Goal: Task Accomplishment & Management: Manage account settings

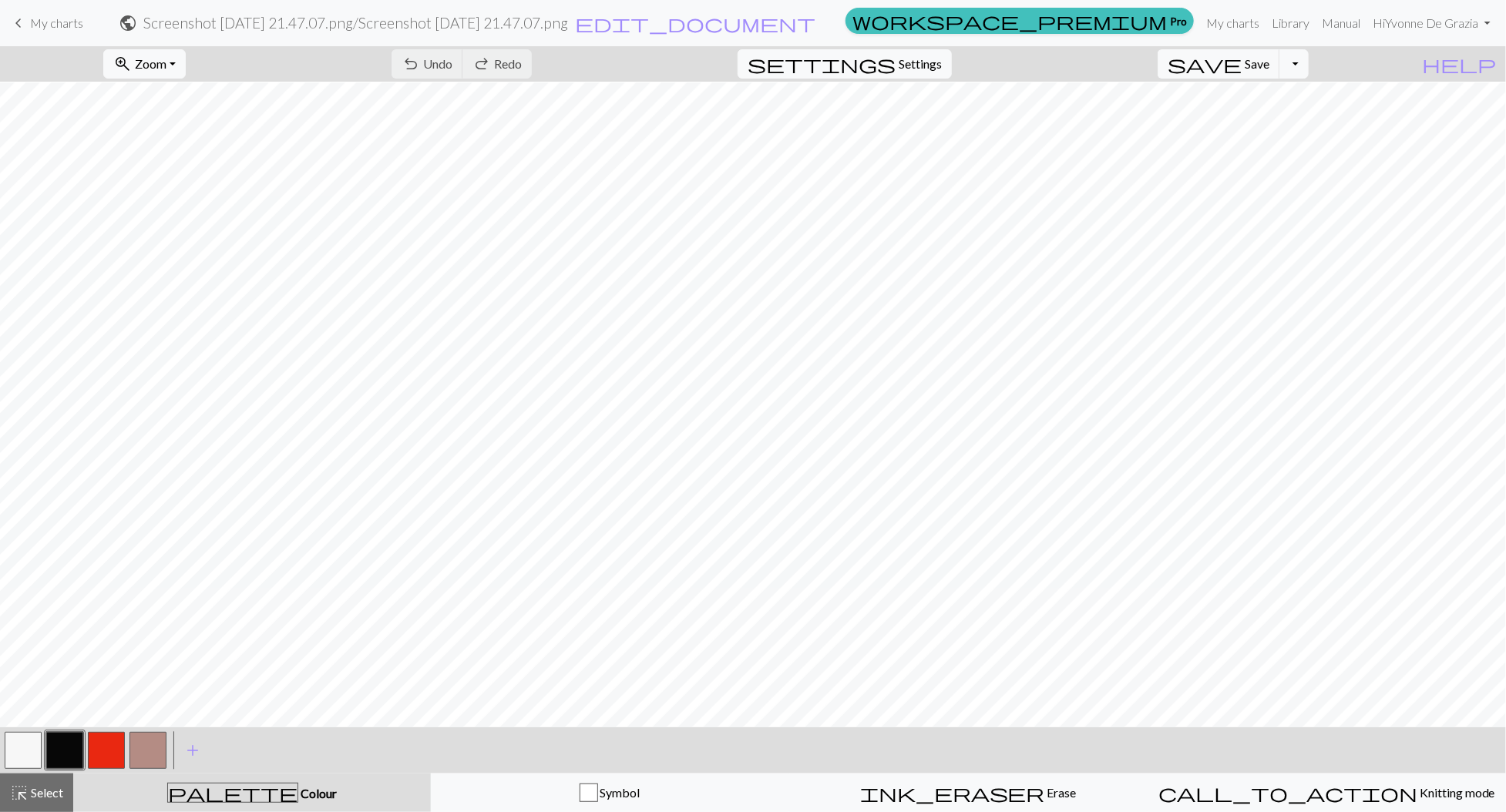
scroll to position [3, 0]
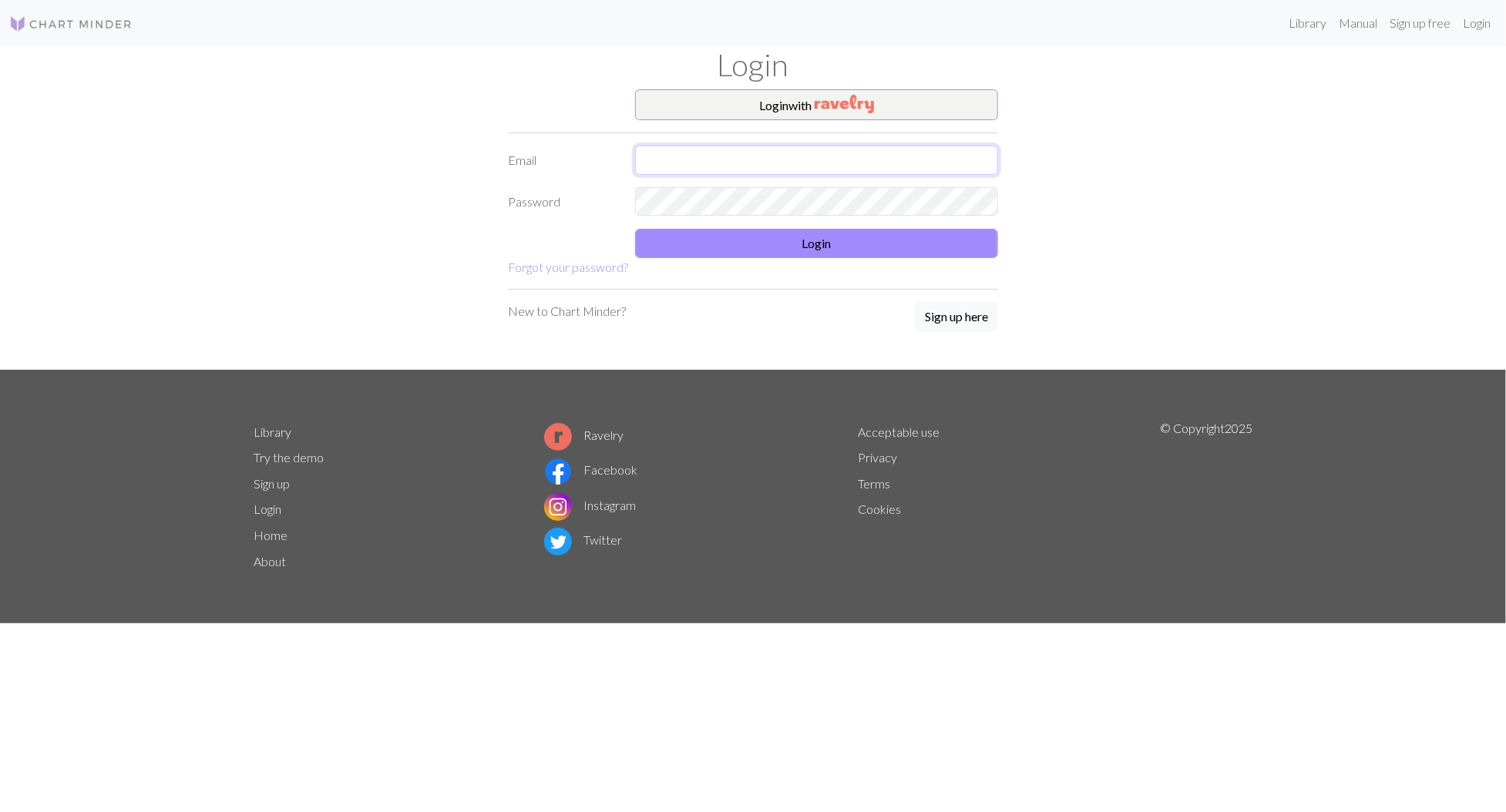
click at [767, 167] on input "text" at bounding box center [816, 160] width 363 height 30
type input "yvonnedegrazia@gmail.com"
click at [772, 250] on button "Login" at bounding box center [816, 243] width 363 height 30
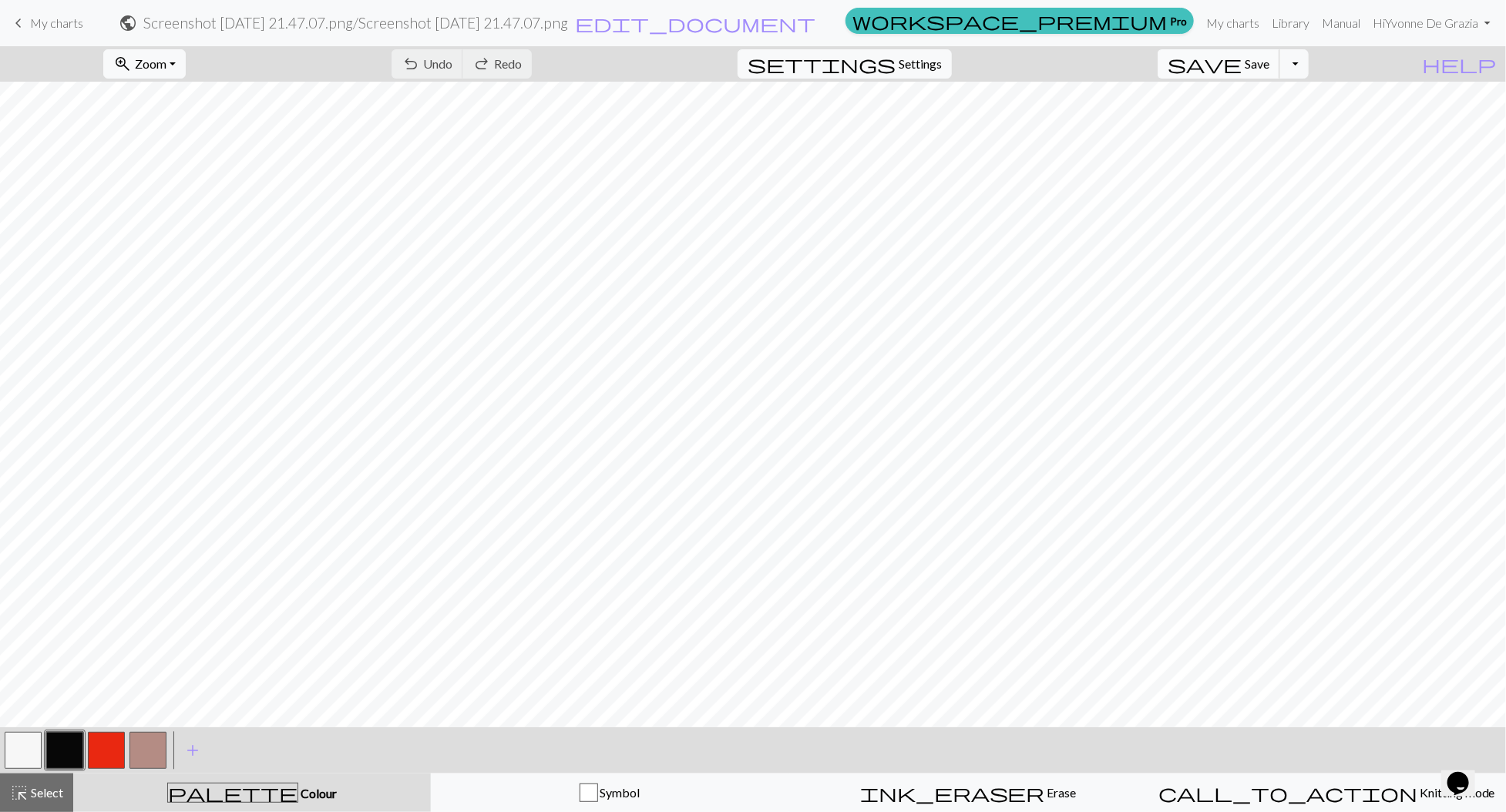
click at [1270, 57] on span "Save" at bounding box center [1257, 63] width 24 height 14
click at [1308, 63] on button "Toggle Dropdown" at bounding box center [1294, 63] width 30 height 30
click at [1290, 117] on button "save_alt Download" at bounding box center [1180, 122] width 254 height 24
click at [728, 53] on button "Download" at bounding box center [716, 50] width 75 height 30
click at [61, 22] on span "My charts" at bounding box center [57, 22] width 53 height 14
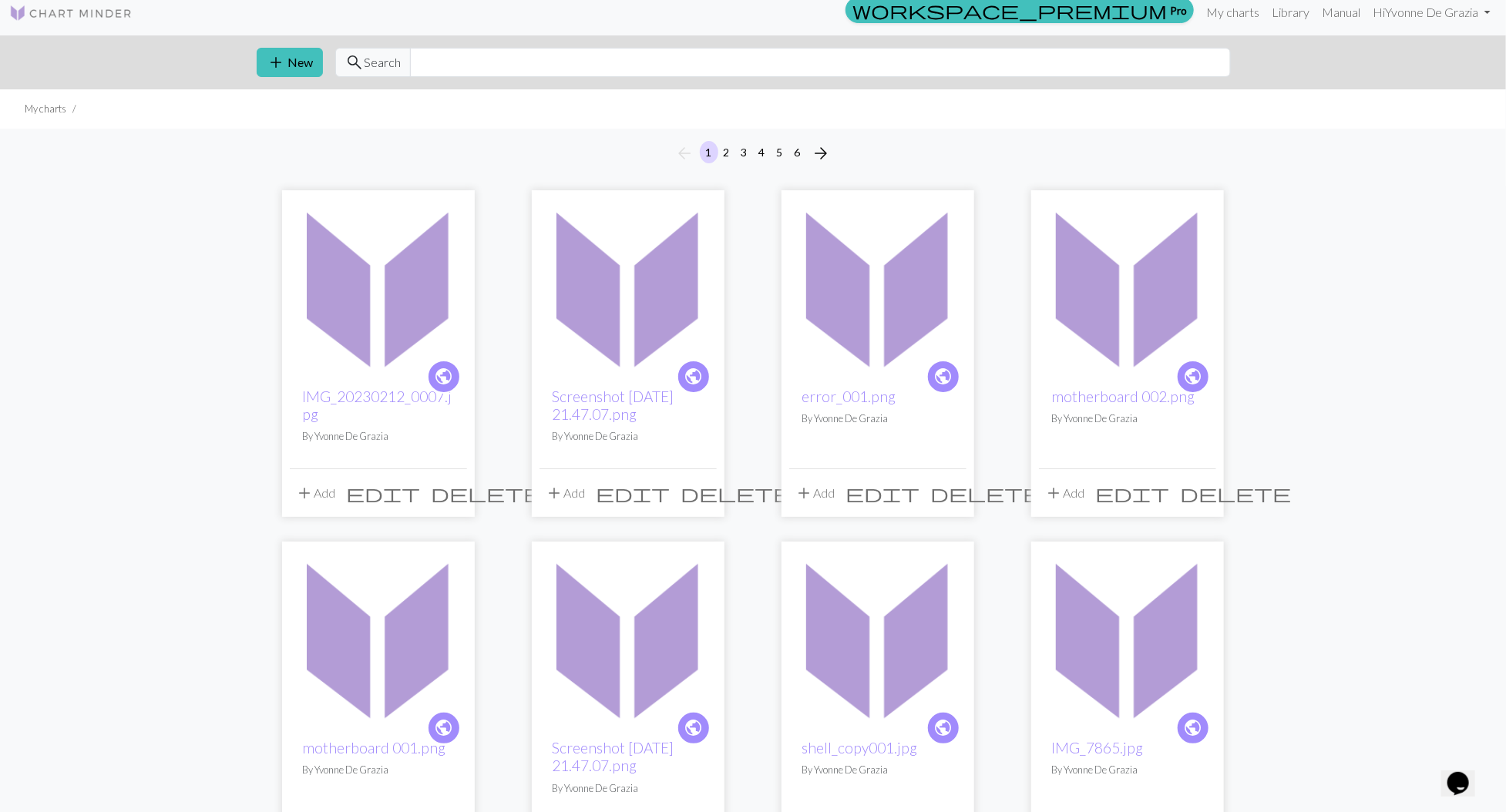
click at [403, 323] on img at bounding box center [378, 287] width 177 height 177
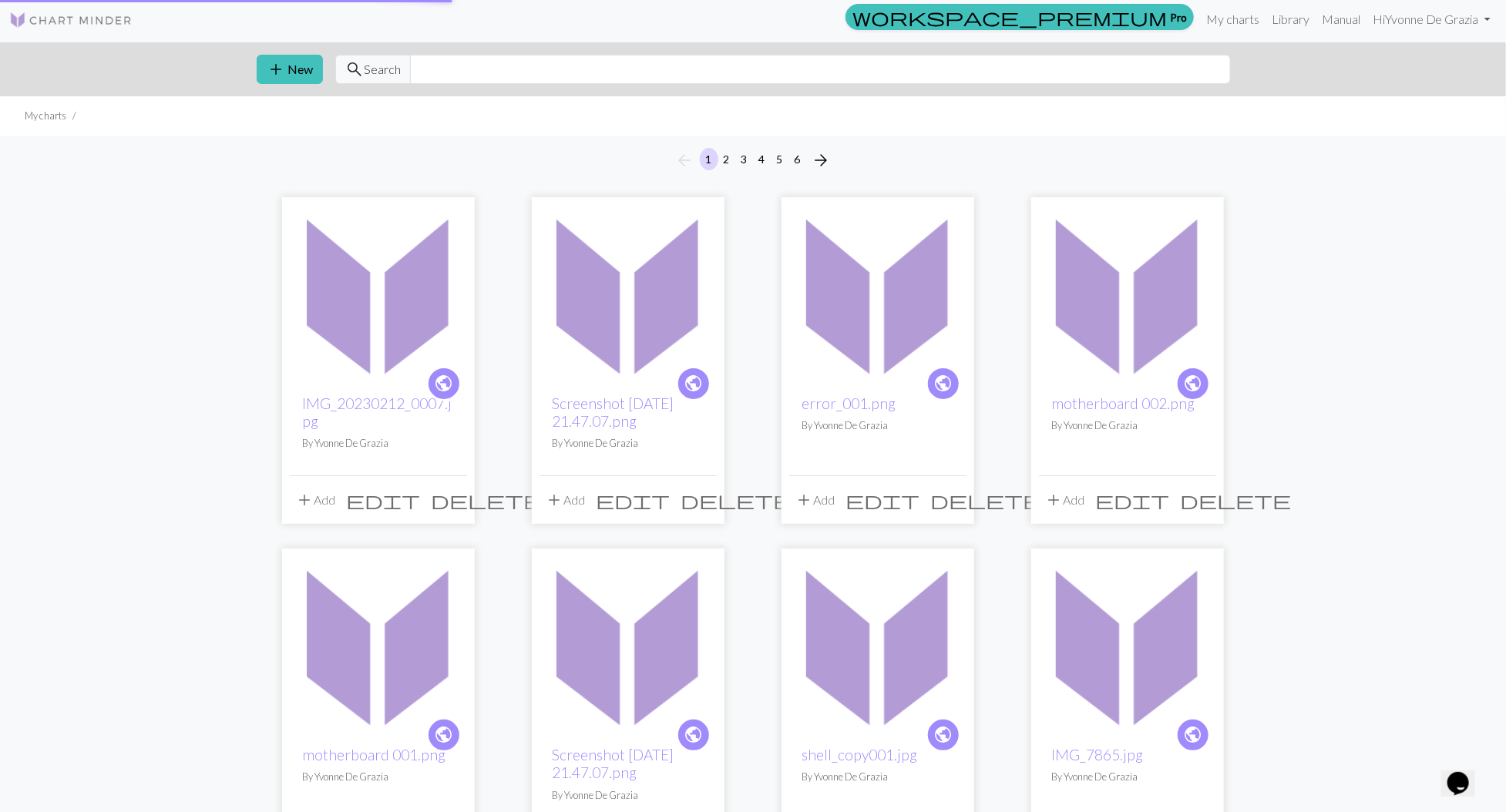
scroll to position [2, 0]
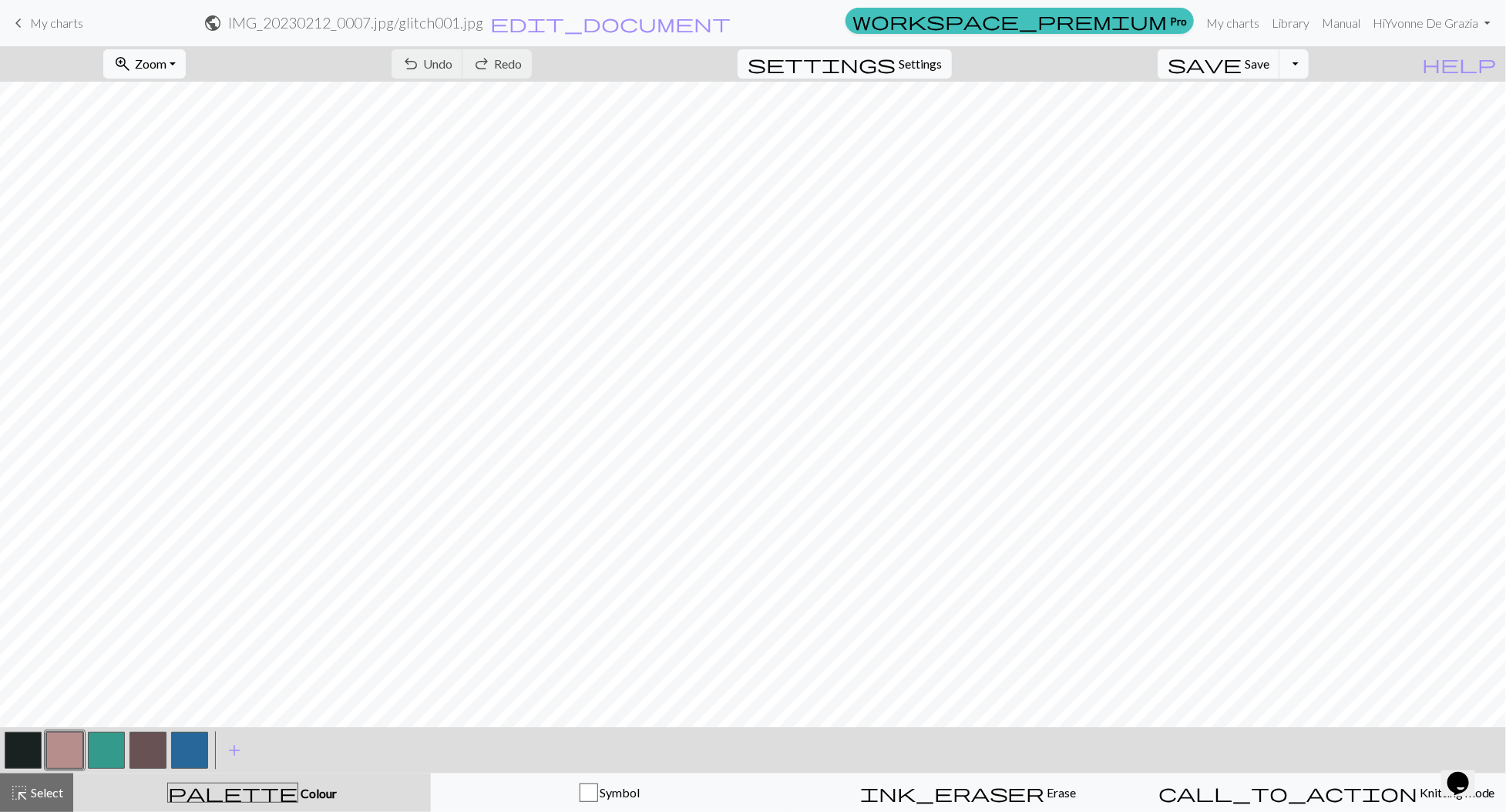
click at [55, 25] on span "My charts" at bounding box center [57, 22] width 53 height 14
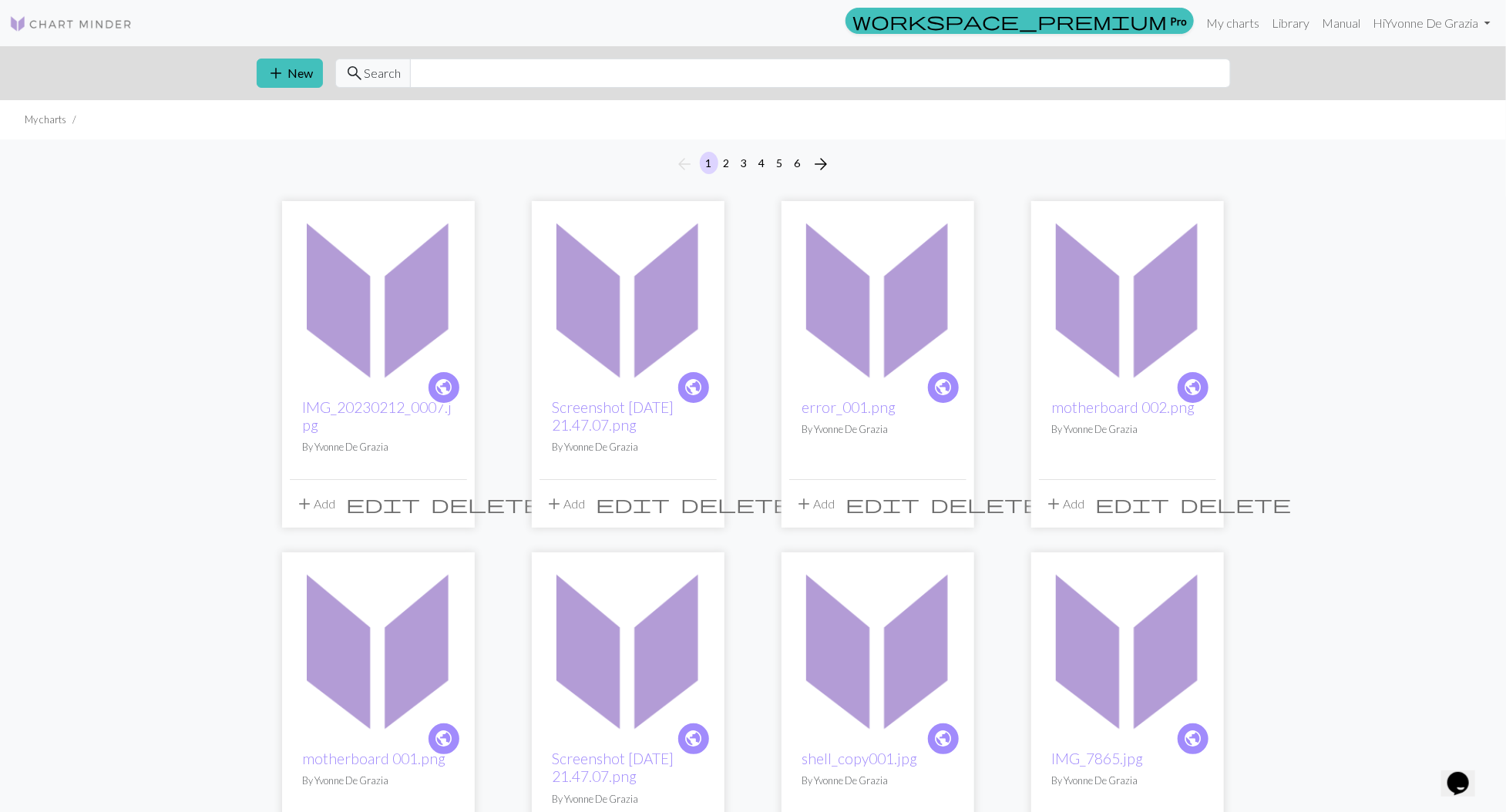
scroll to position [6, 0]
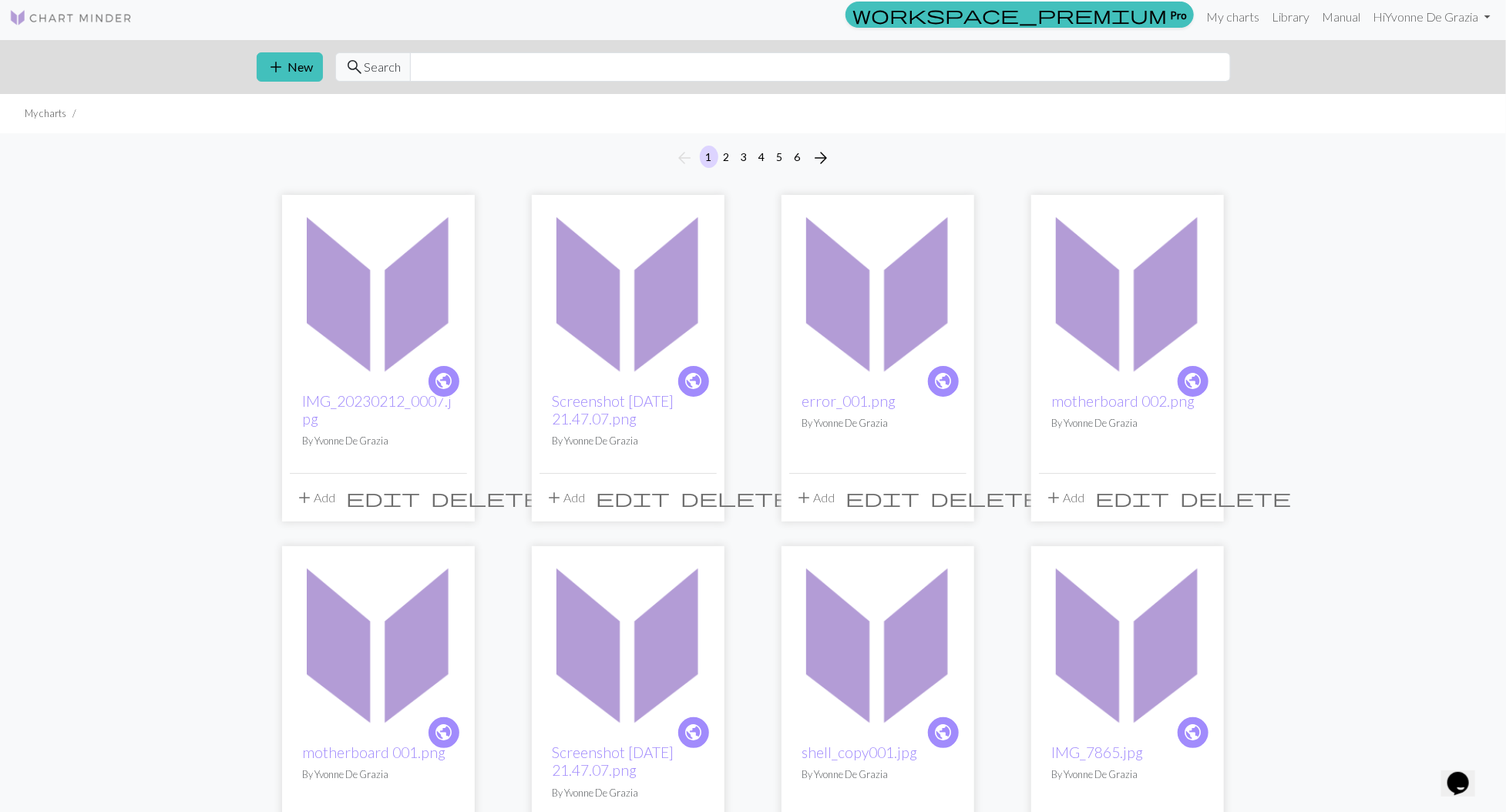
click at [898, 302] on img at bounding box center [878, 291] width 177 height 177
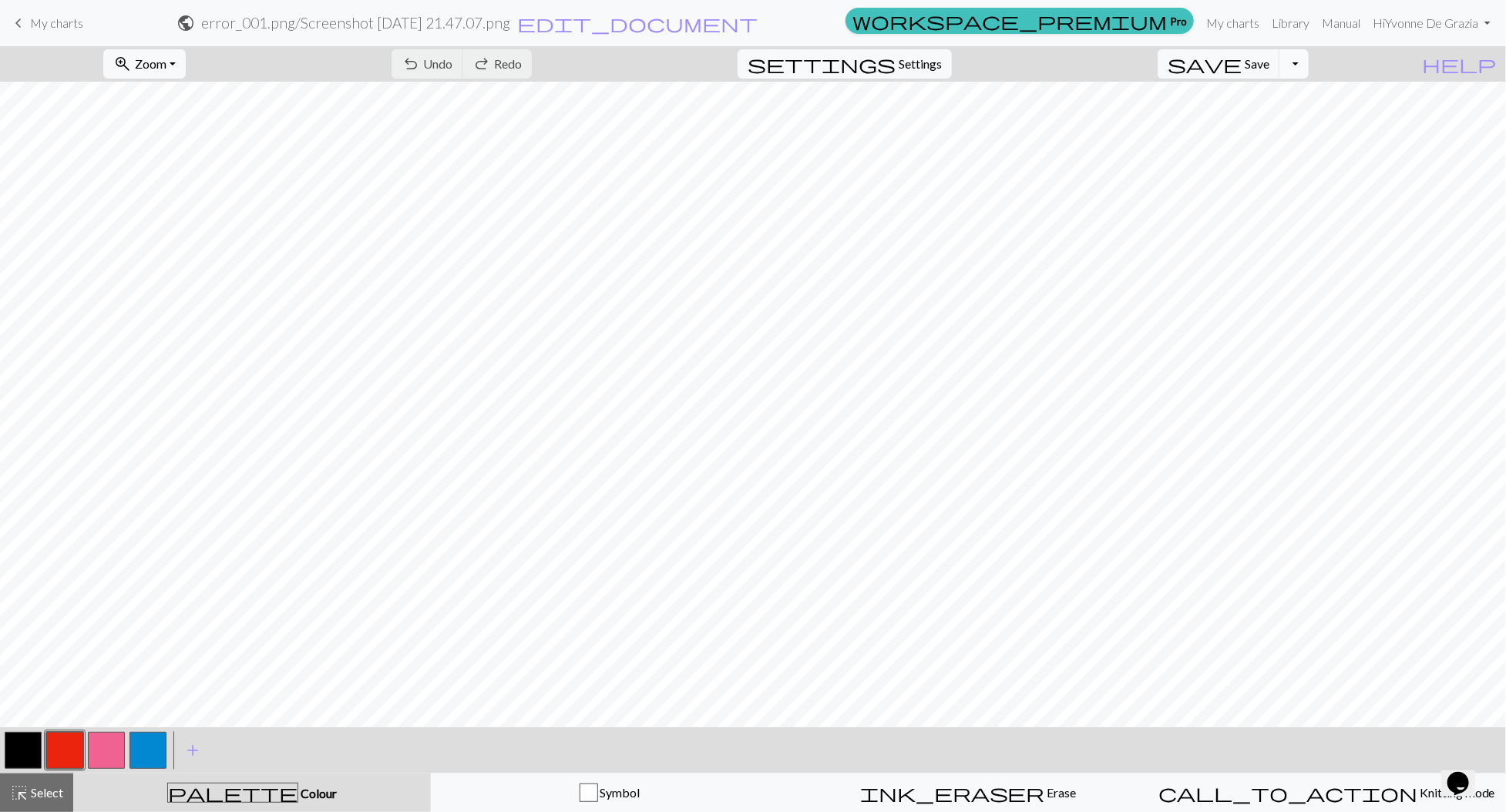
click at [1308, 72] on button "Toggle Dropdown" at bounding box center [1294, 63] width 30 height 30
click at [1297, 119] on button "save_alt Download" at bounding box center [1180, 122] width 254 height 24
click at [725, 56] on button "Download" at bounding box center [716, 50] width 75 height 30
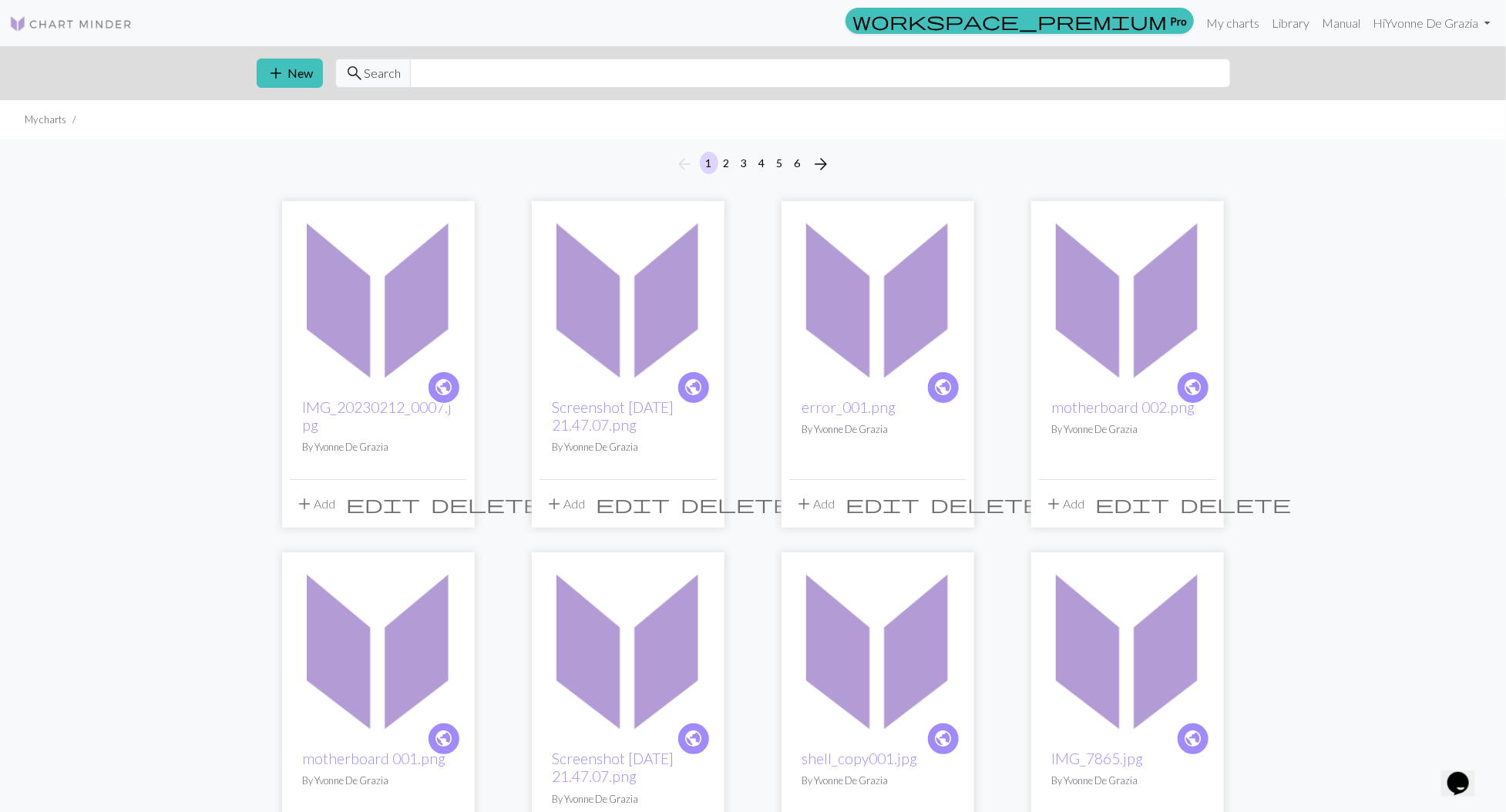
click at [1122, 349] on img at bounding box center [1128, 297] width 177 height 177
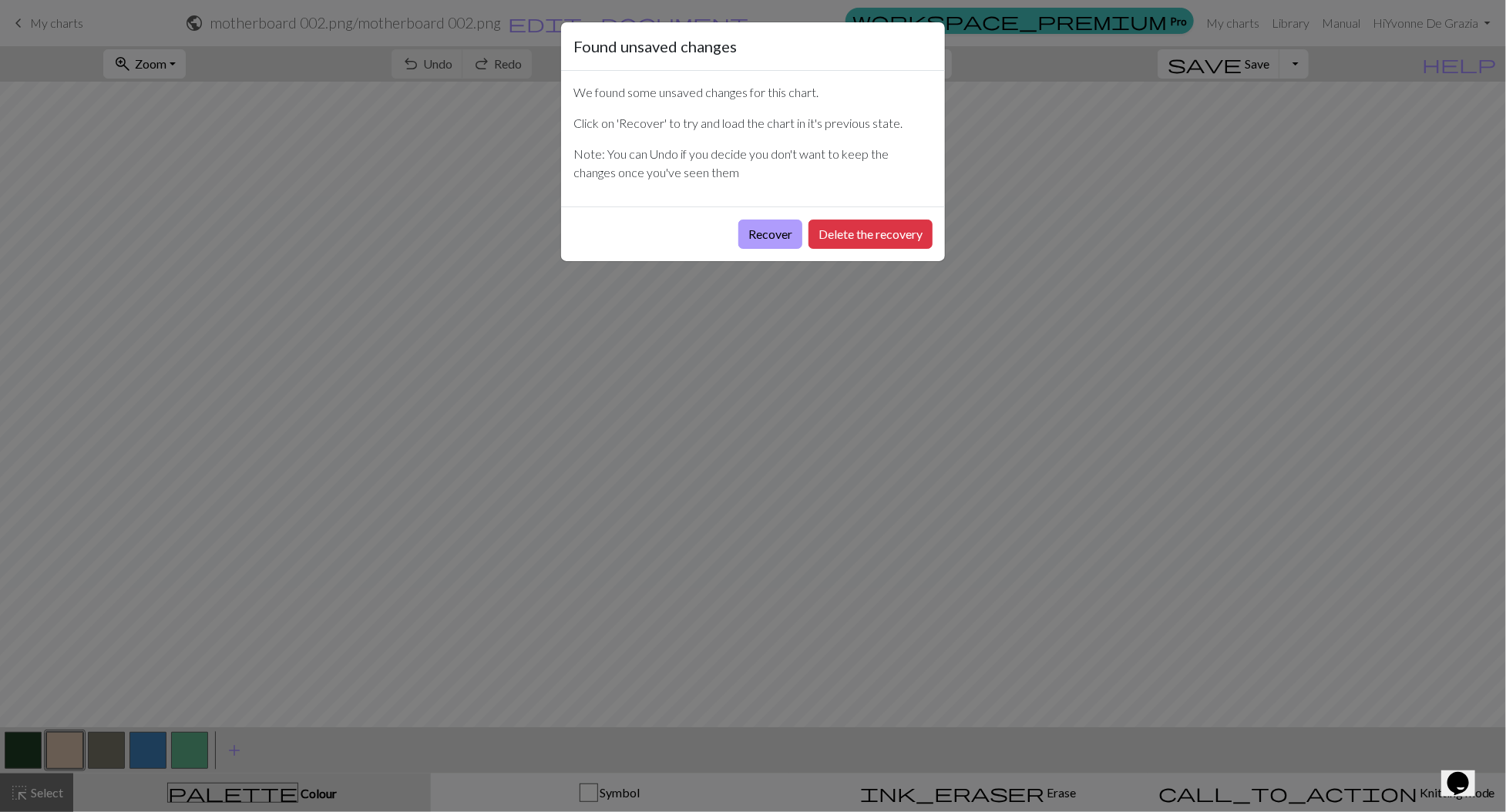
click at [783, 240] on button "Recover" at bounding box center [771, 234] width 64 height 30
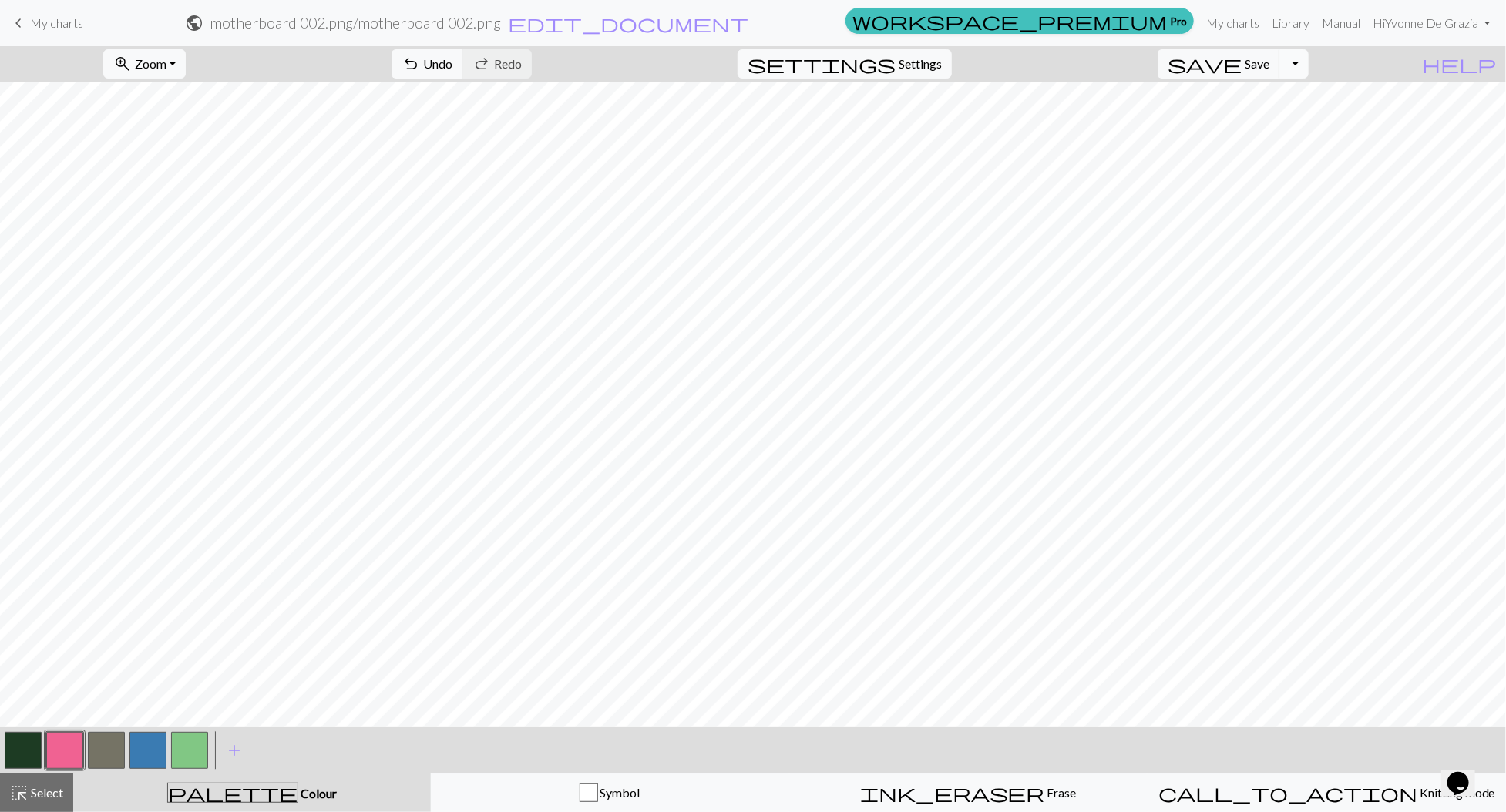
click at [1308, 63] on button "Toggle Dropdown" at bounding box center [1294, 63] width 30 height 30
click at [1281, 122] on button "save_alt Download" at bounding box center [1180, 122] width 254 height 24
click at [713, 51] on button "Download" at bounding box center [716, 50] width 75 height 30
click at [1308, 70] on button "Toggle Dropdown" at bounding box center [1294, 63] width 30 height 30
click at [1287, 112] on button "save_alt Download" at bounding box center [1180, 122] width 254 height 24
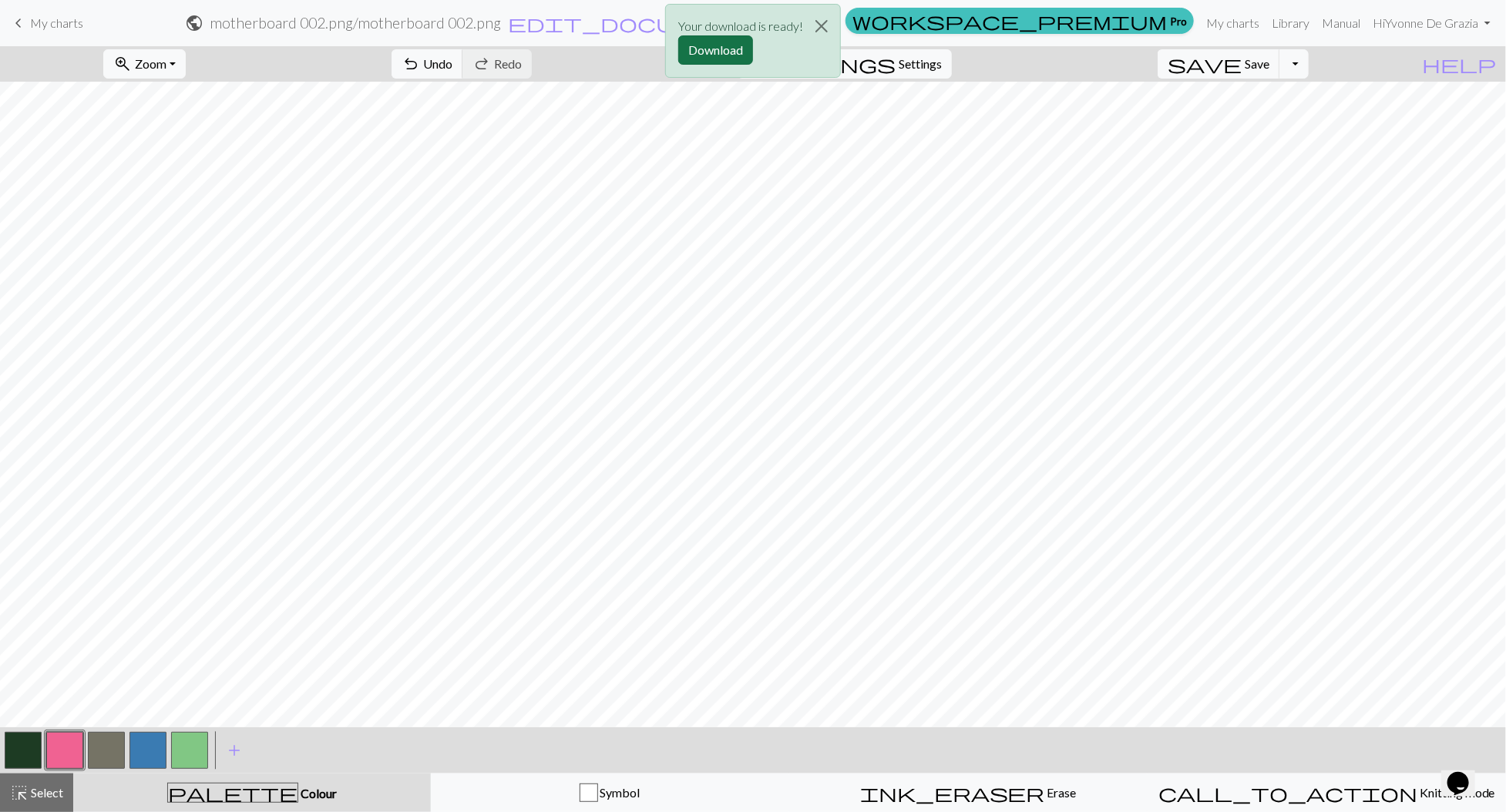
click at [714, 62] on button "Download" at bounding box center [716, 50] width 75 height 30
click at [75, 19] on span "My charts" at bounding box center [57, 22] width 53 height 14
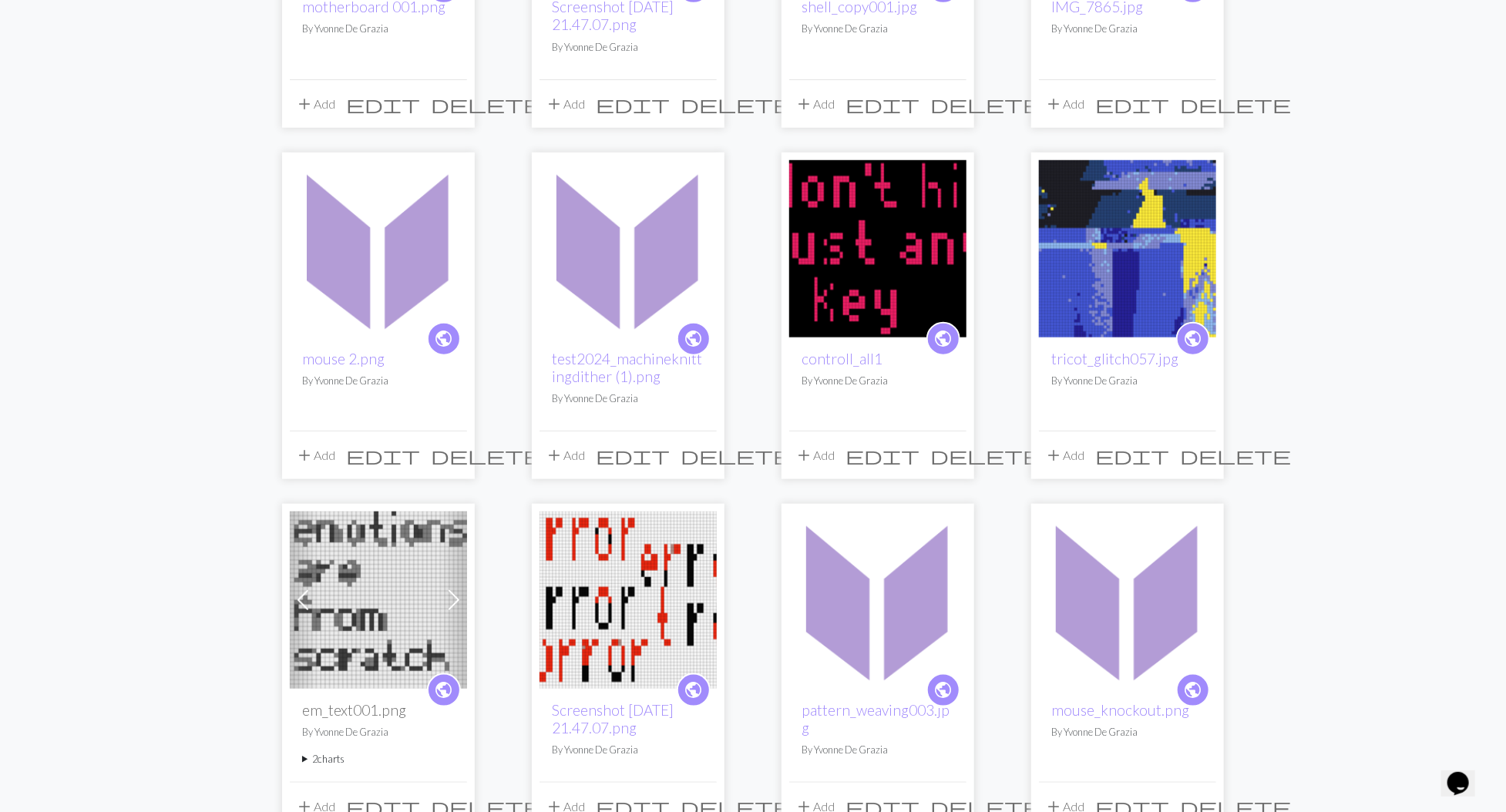
scroll to position [754, 0]
click at [382, 555] on img at bounding box center [378, 598] width 177 height 177
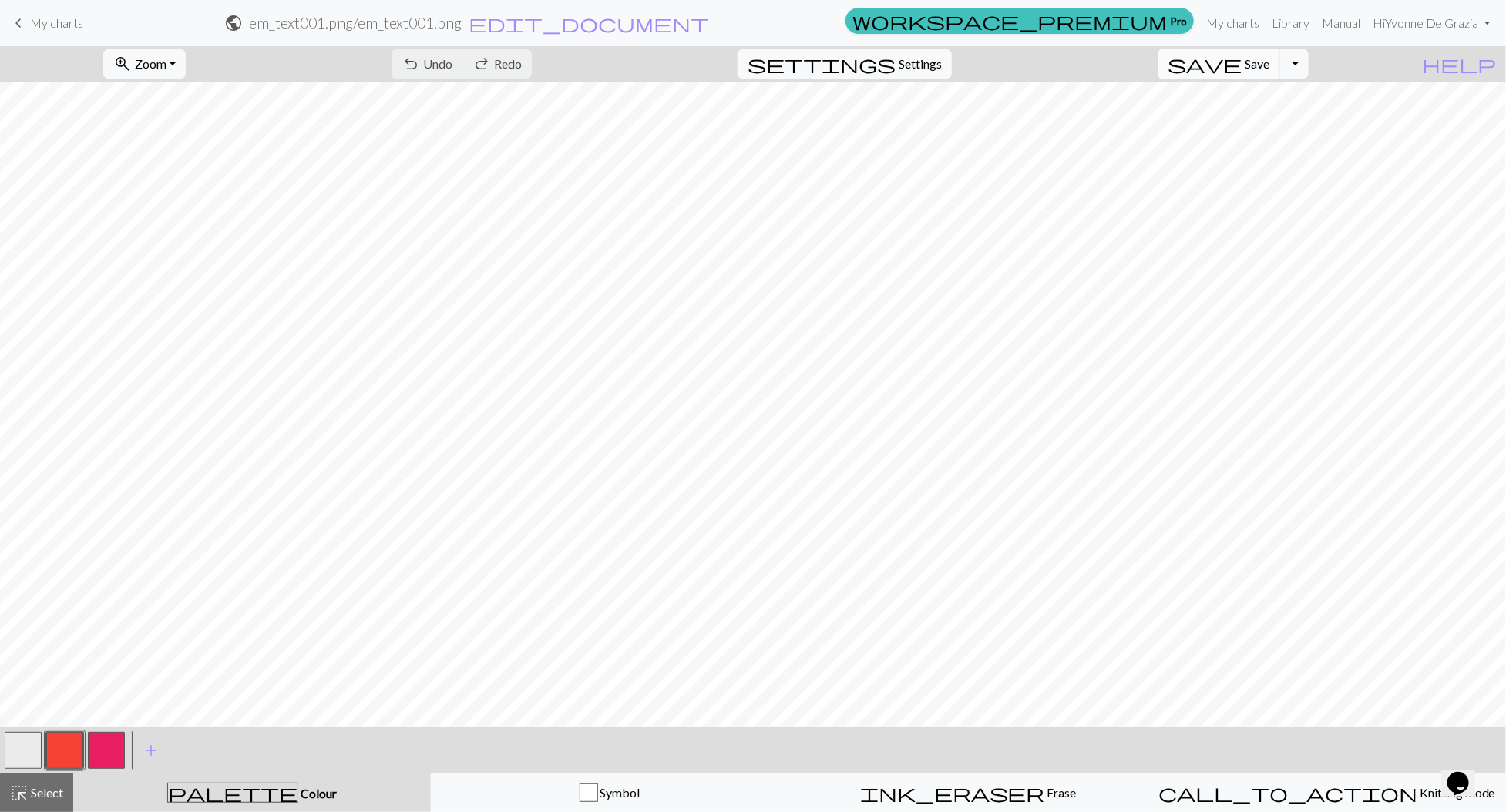
click at [1242, 62] on span "save" at bounding box center [1205, 64] width 74 height 22
click at [23, 750] on button "button" at bounding box center [23, 750] width 37 height 37
click at [22, 750] on button "button" at bounding box center [23, 750] width 37 height 37
click at [22, 750] on div "Edit colour Name MC Use advanced picker workspace_premium Become a Pro user to …" at bounding box center [753, 406] width 1506 height 812
click at [22, 750] on button "button" at bounding box center [23, 750] width 37 height 37
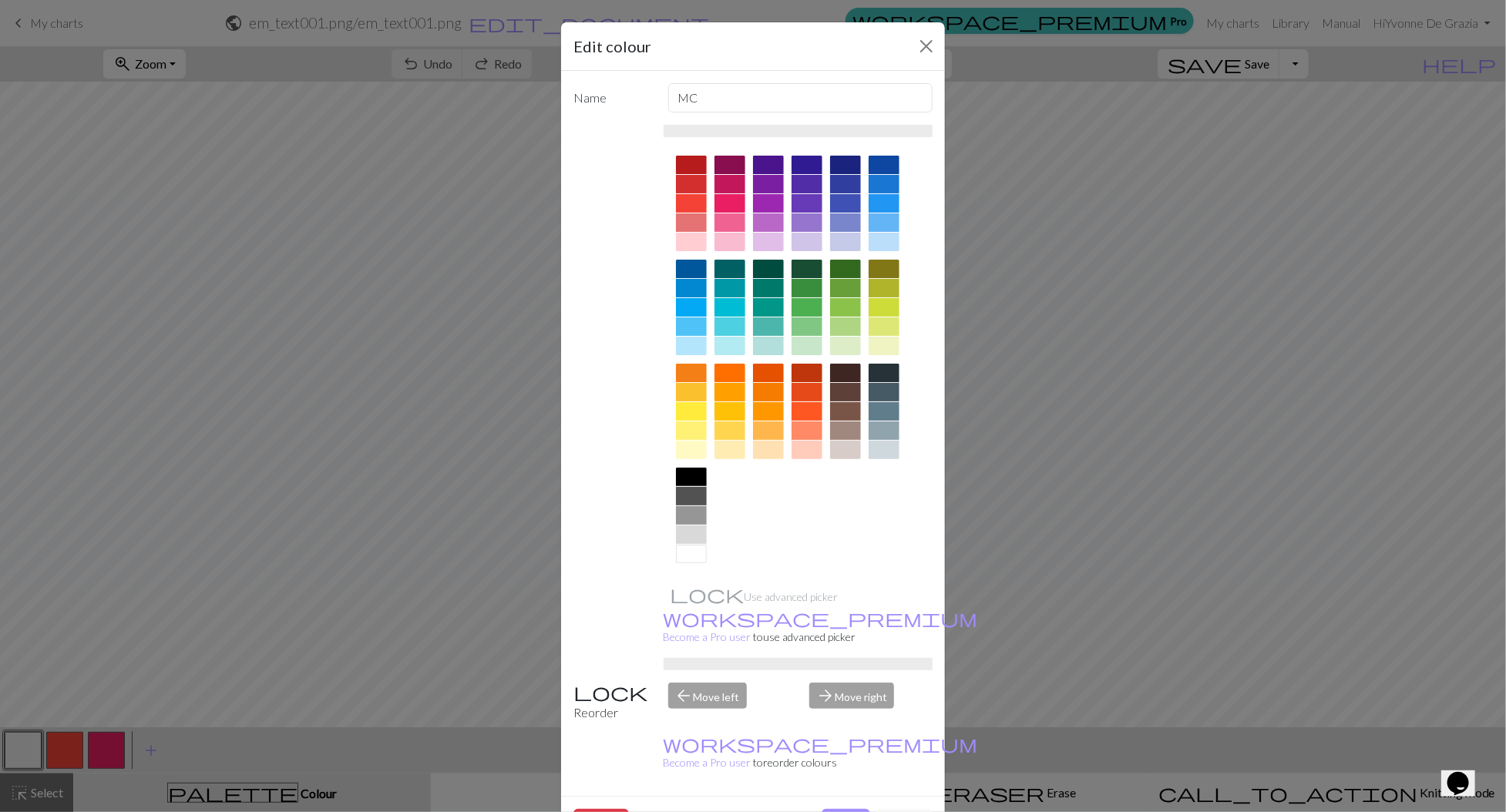
click at [699, 428] on div at bounding box center [691, 430] width 31 height 19
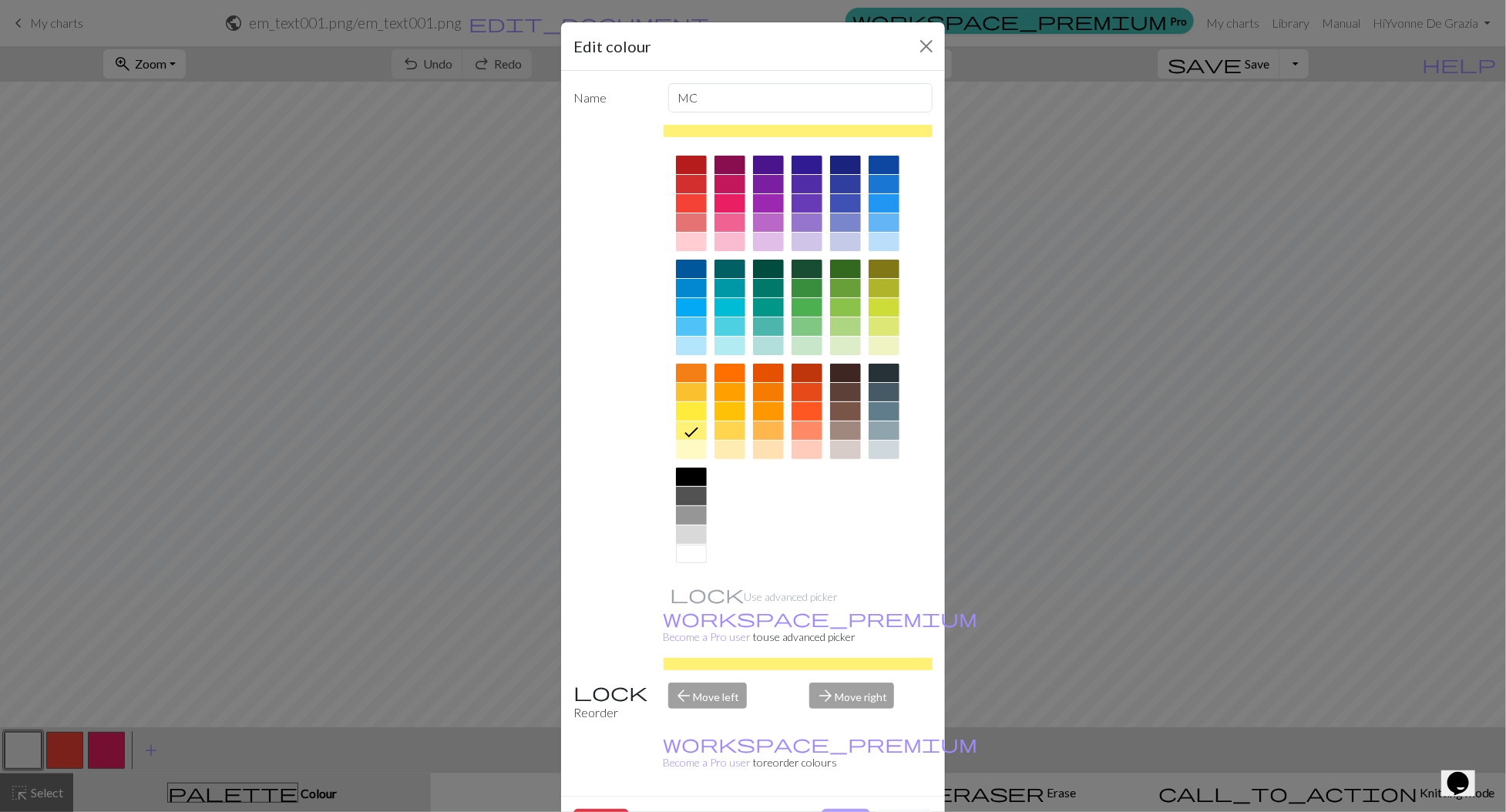
click at [846, 809] on button "Done" at bounding box center [846, 824] width 49 height 30
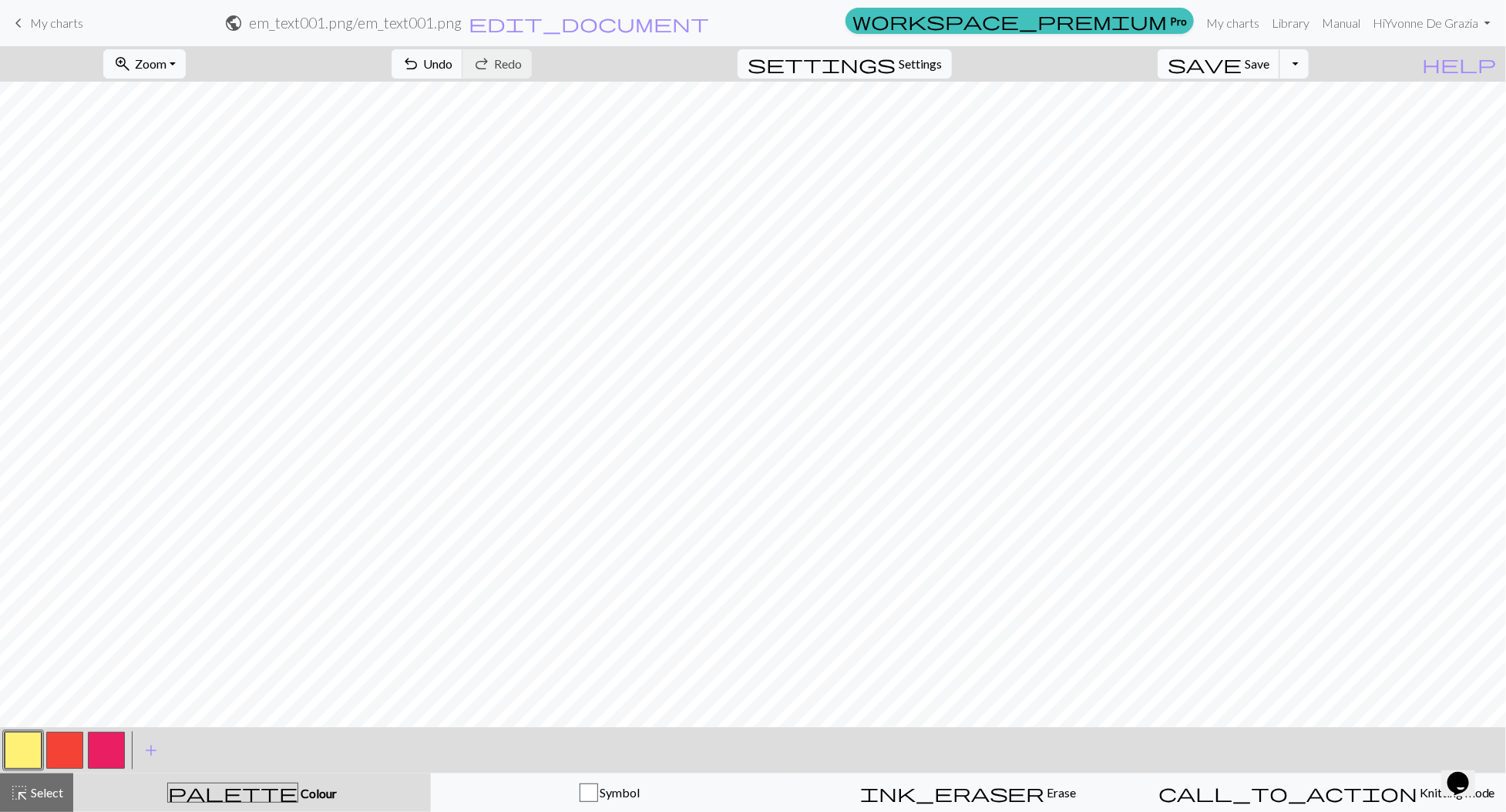
click at [1242, 69] on span "save" at bounding box center [1205, 64] width 74 height 22
click at [1308, 71] on button "Toggle Dropdown" at bounding box center [1294, 63] width 30 height 30
click at [1275, 122] on button "save_alt Download" at bounding box center [1180, 122] width 254 height 24
click at [721, 46] on button "Download" at bounding box center [716, 50] width 75 height 30
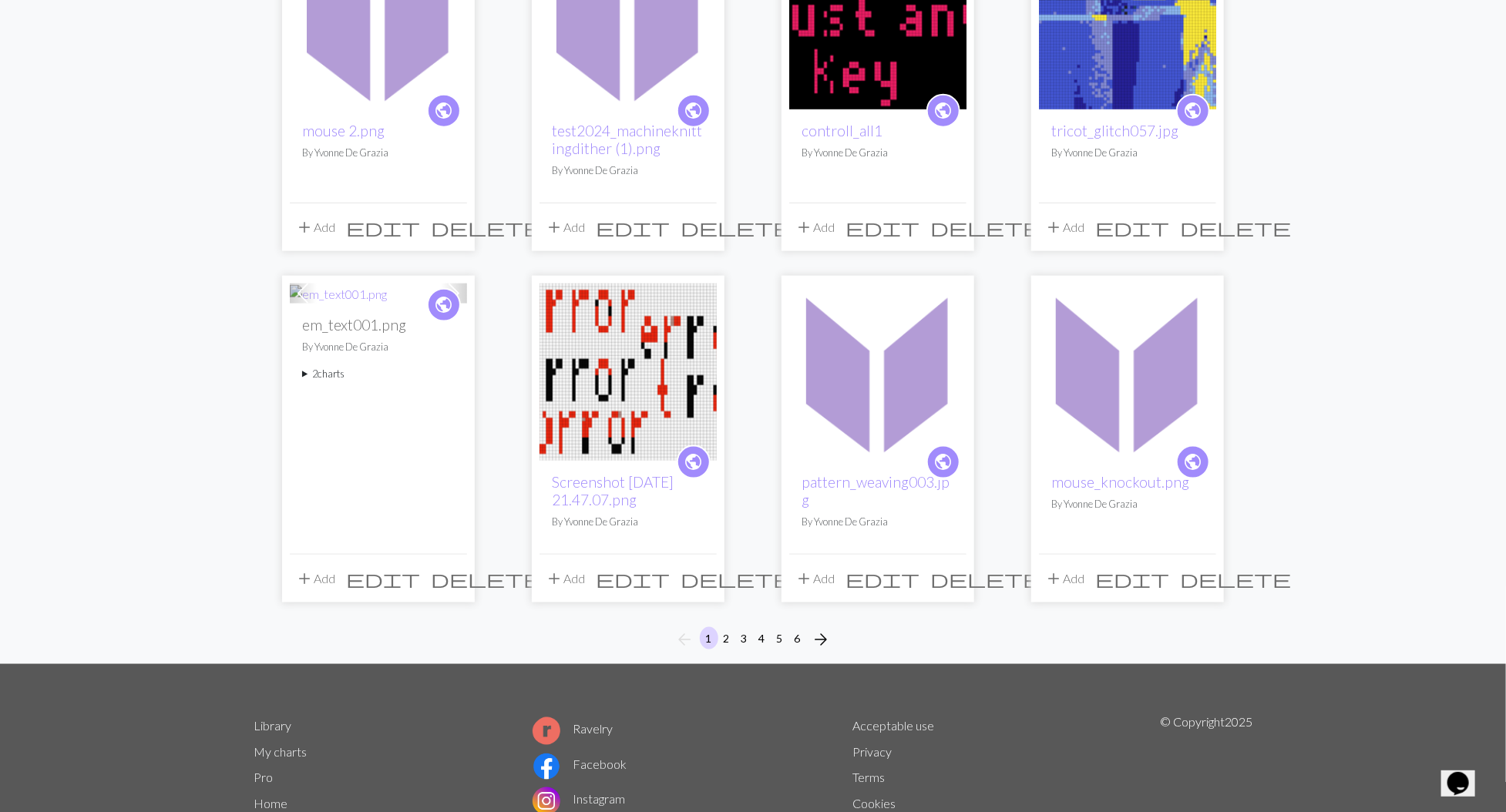
scroll to position [1066, 0]
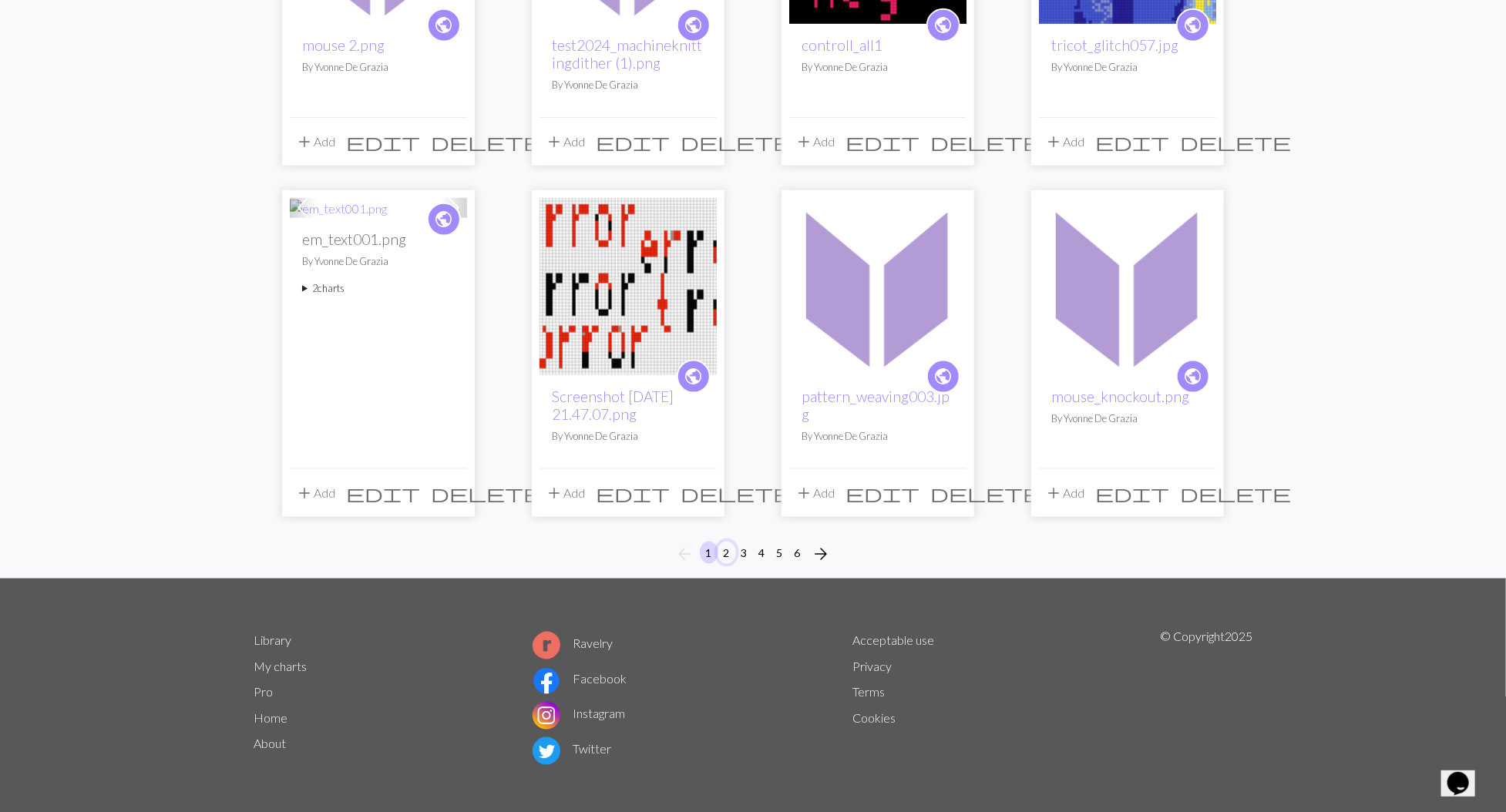
click at [730, 542] on button "2" at bounding box center [727, 553] width 19 height 22
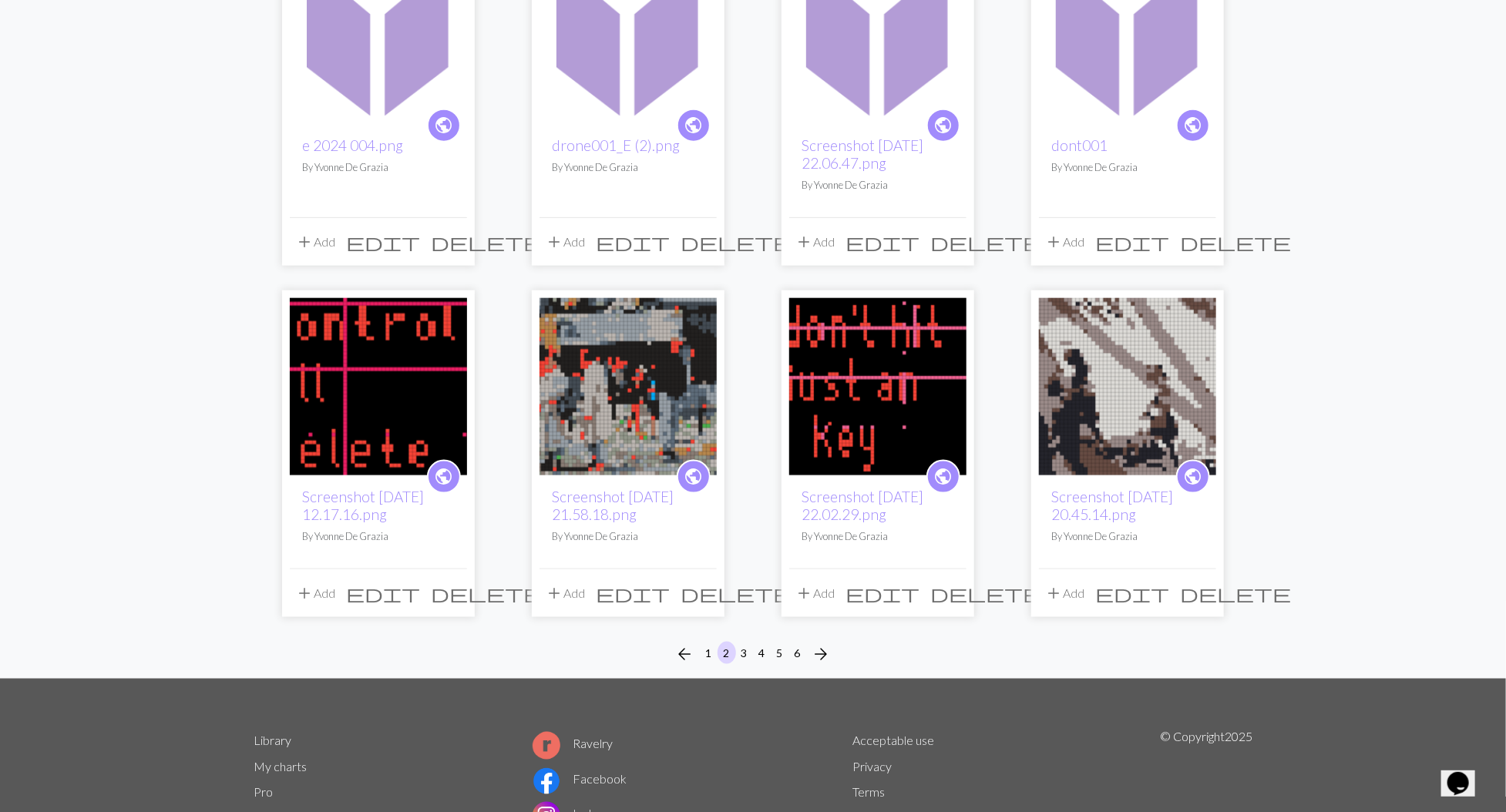
scroll to position [967, 0]
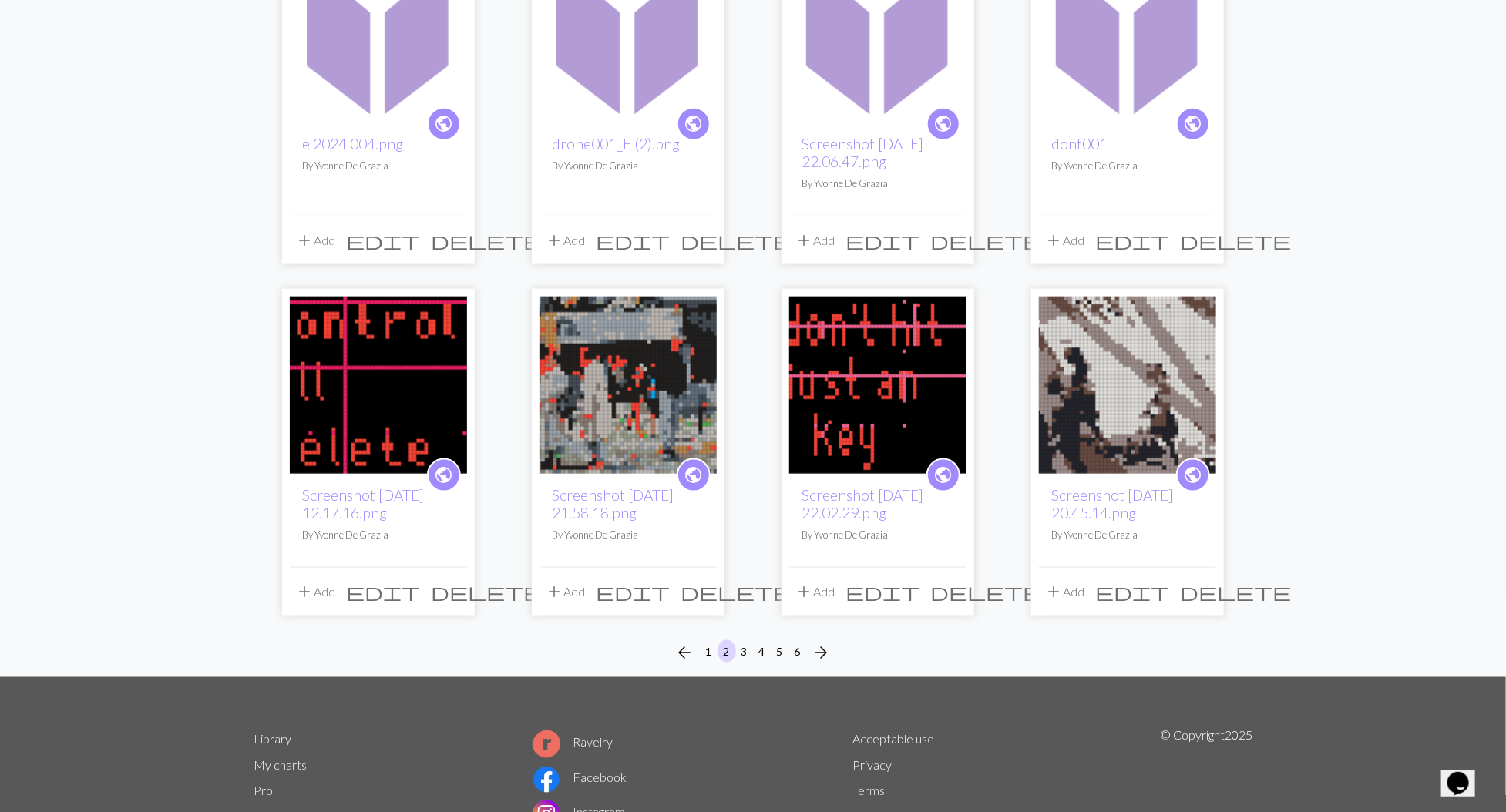
click at [457, 387] on img at bounding box center [378, 386] width 177 height 177
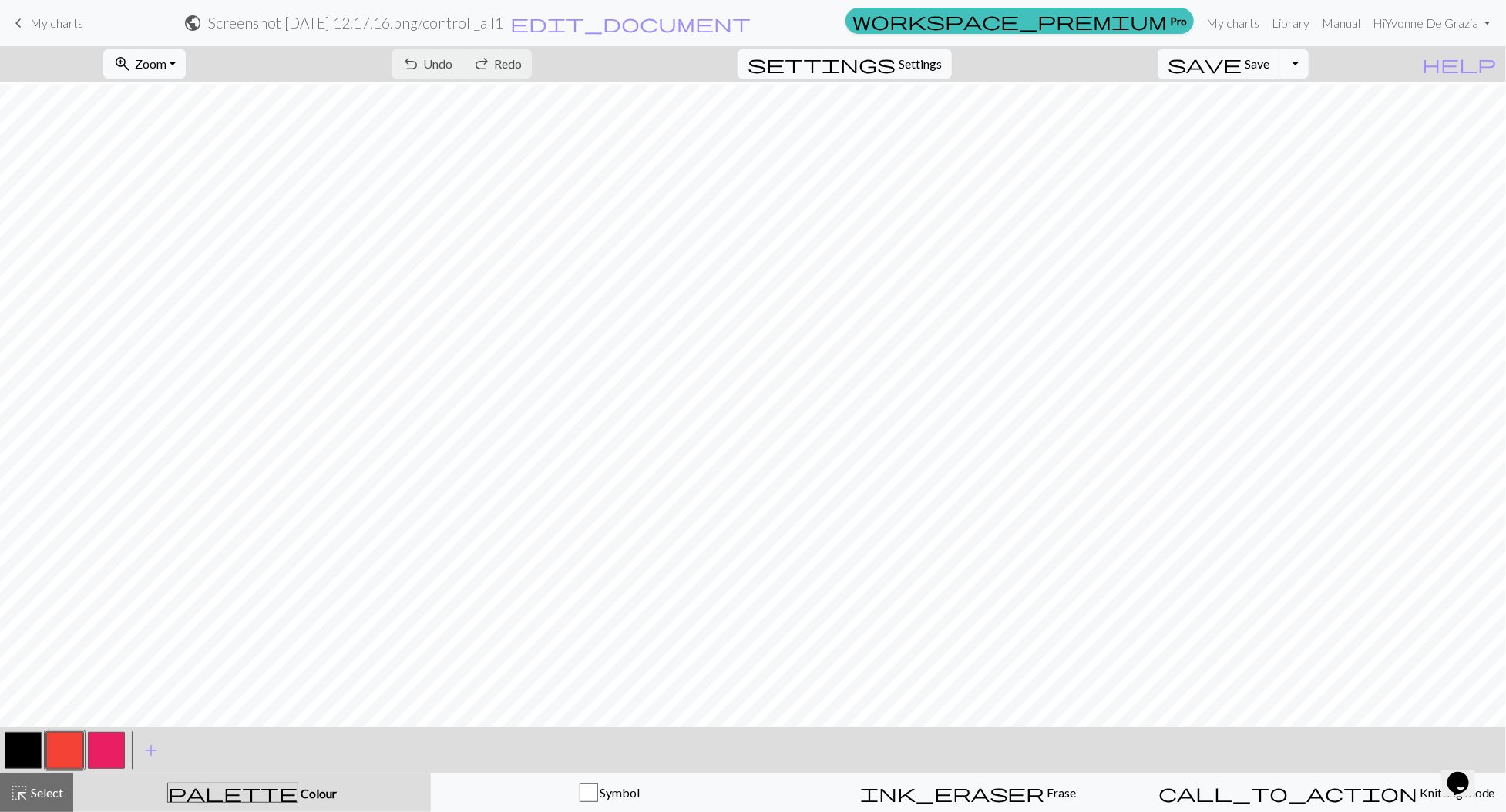
scroll to position [131, 0]
click at [186, 63] on button "zoom_in Zoom Zoom" at bounding box center [144, 63] width 83 height 30
click at [181, 179] on button "50%" at bounding box center [165, 184] width 122 height 24
click at [1308, 62] on button "Toggle Dropdown" at bounding box center [1294, 63] width 30 height 30
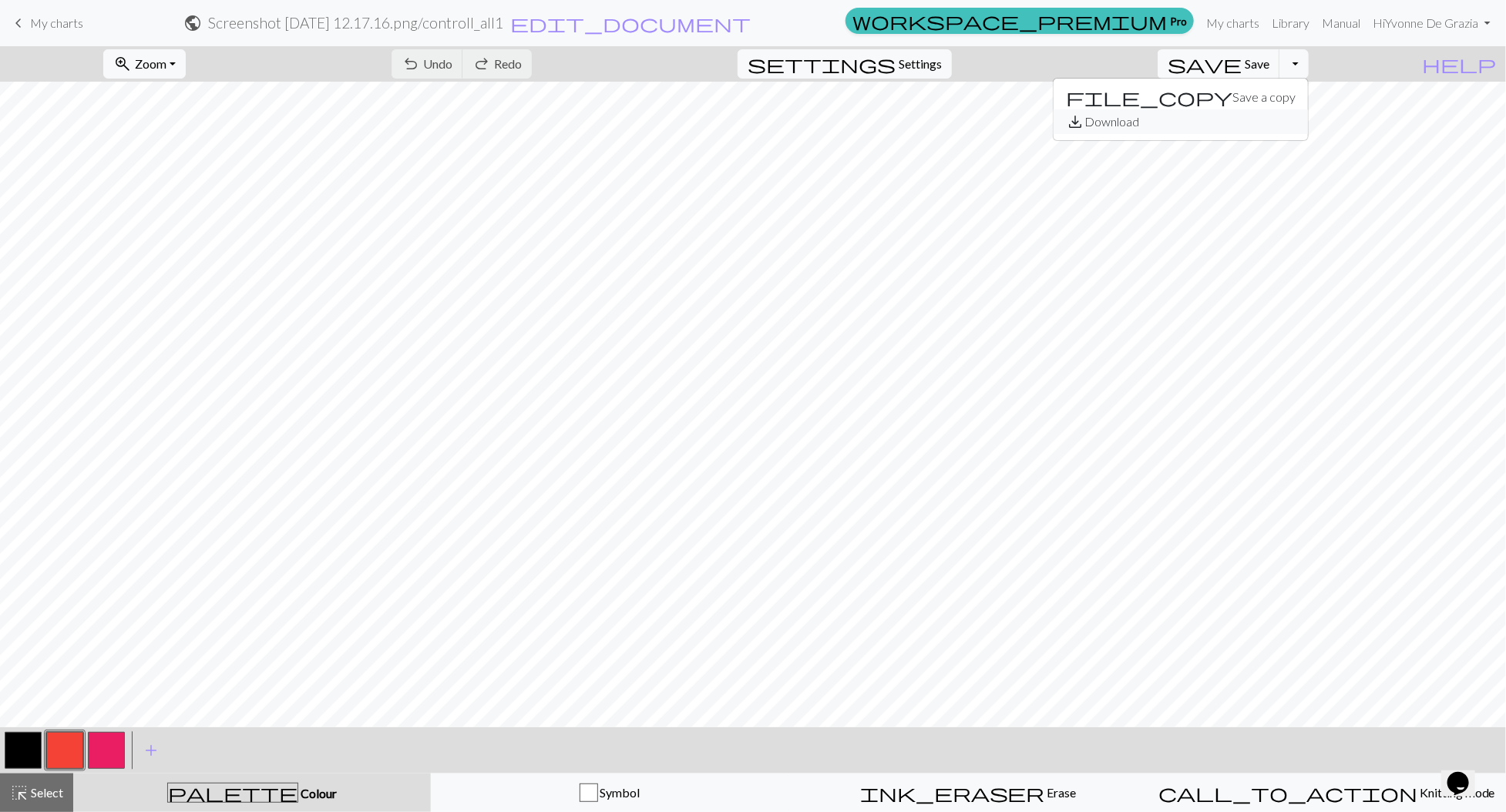
click at [1289, 121] on button "save_alt Download" at bounding box center [1180, 122] width 254 height 24
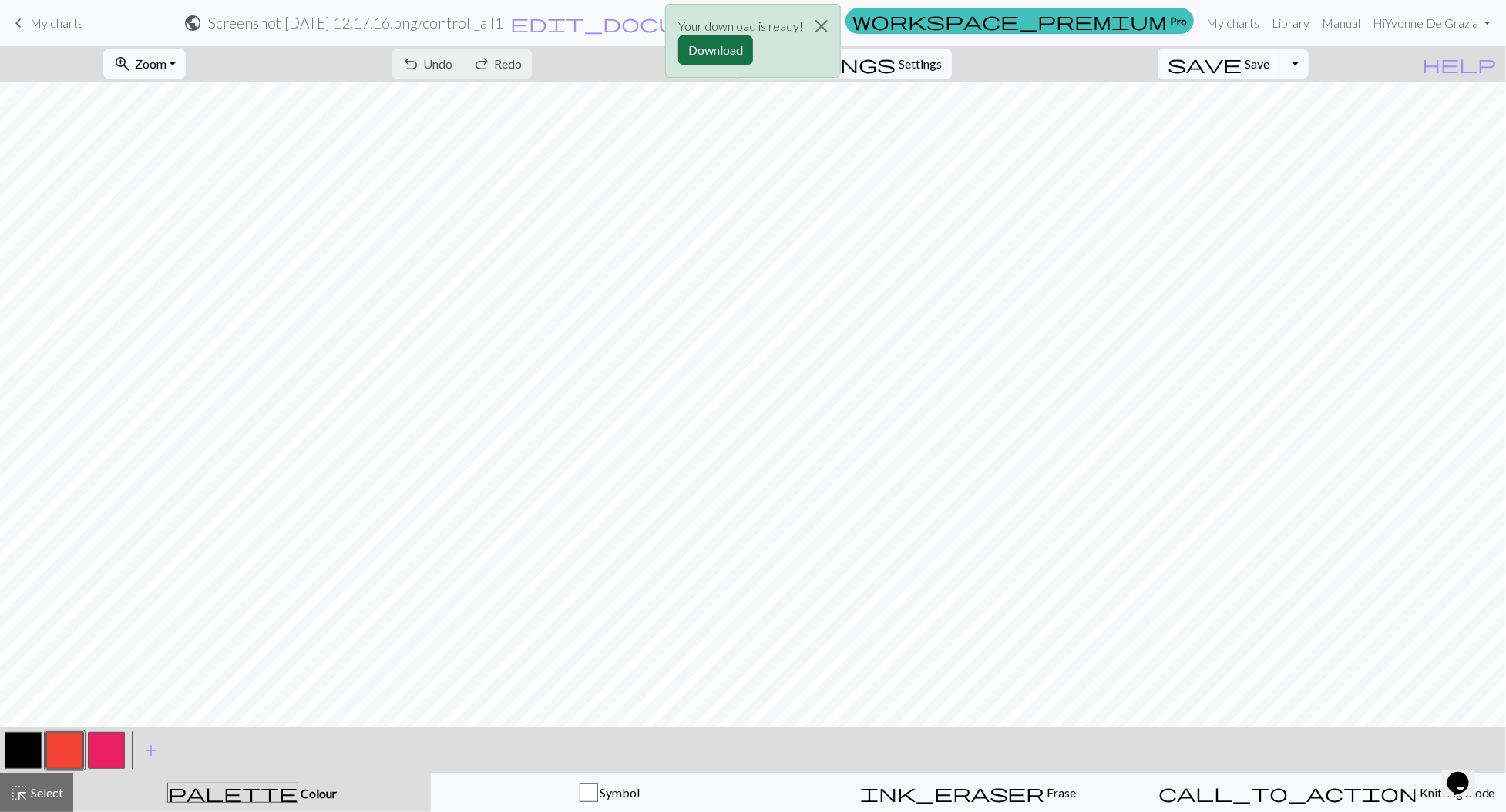
click at [721, 52] on button "Download" at bounding box center [716, 50] width 75 height 30
click at [53, 22] on span "My charts" at bounding box center [57, 22] width 53 height 14
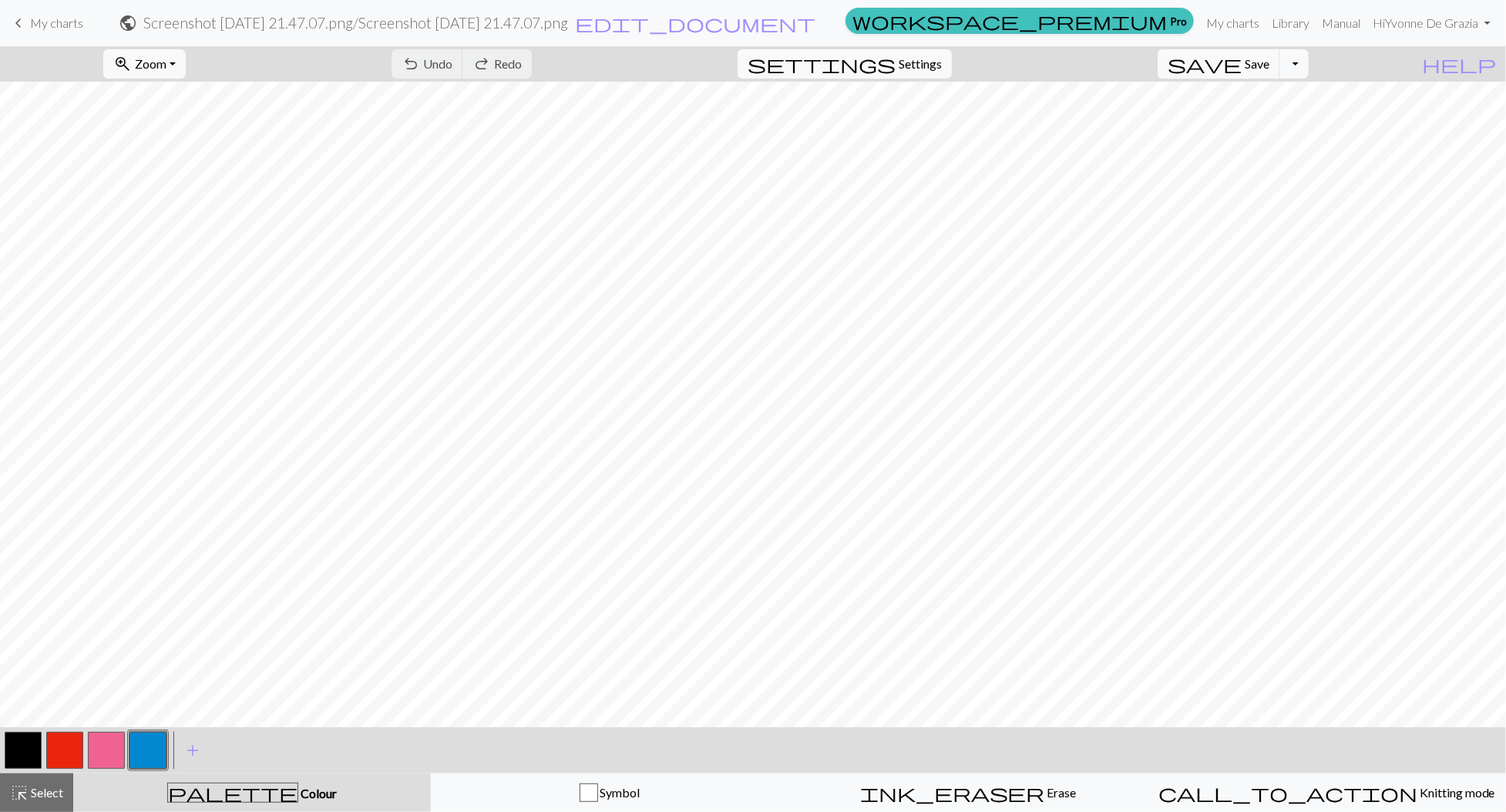
click at [60, 23] on span "My charts" at bounding box center [57, 22] width 53 height 14
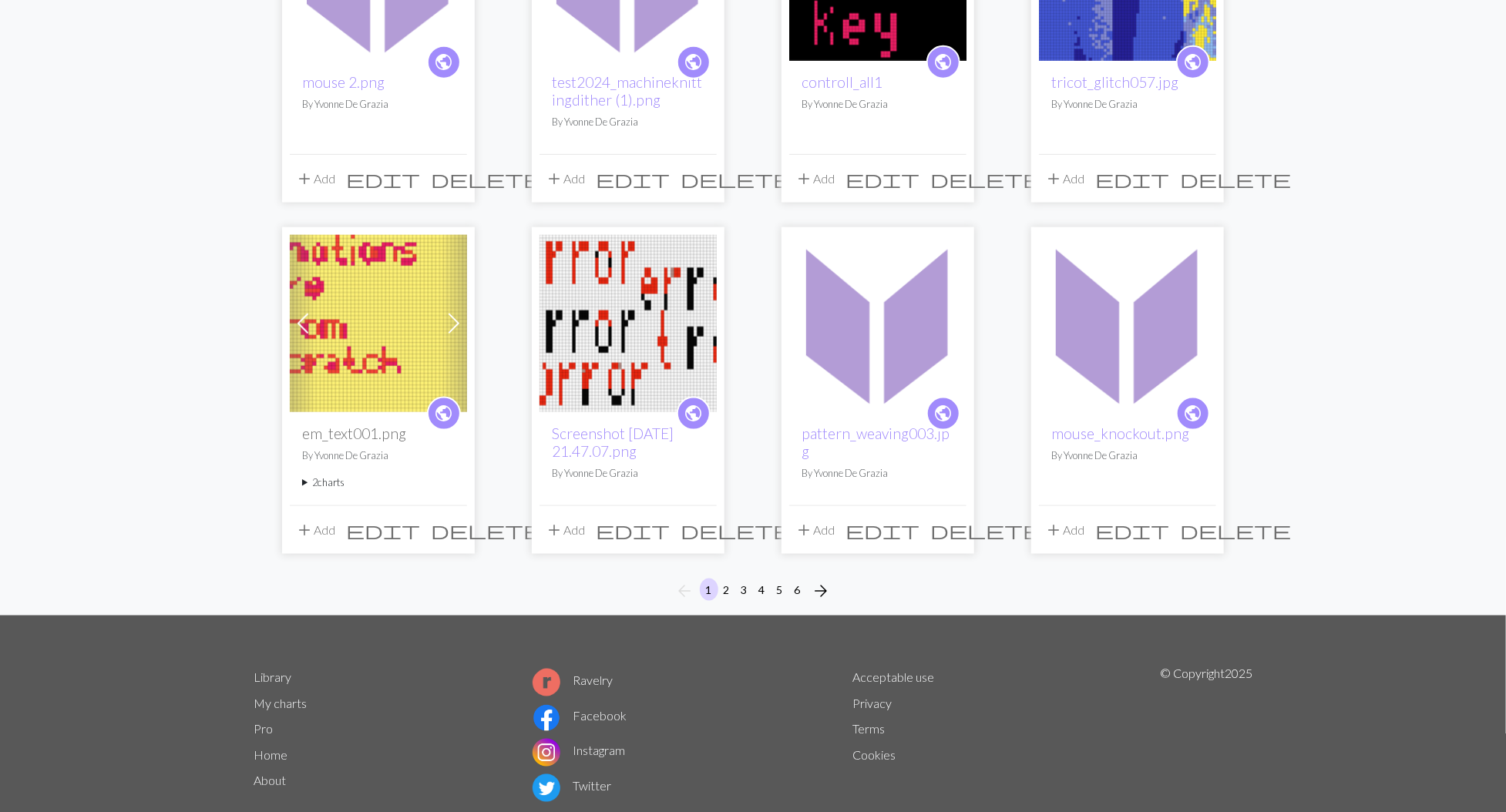
scroll to position [1030, 0]
click at [732, 585] on button "2" at bounding box center [727, 589] width 19 height 22
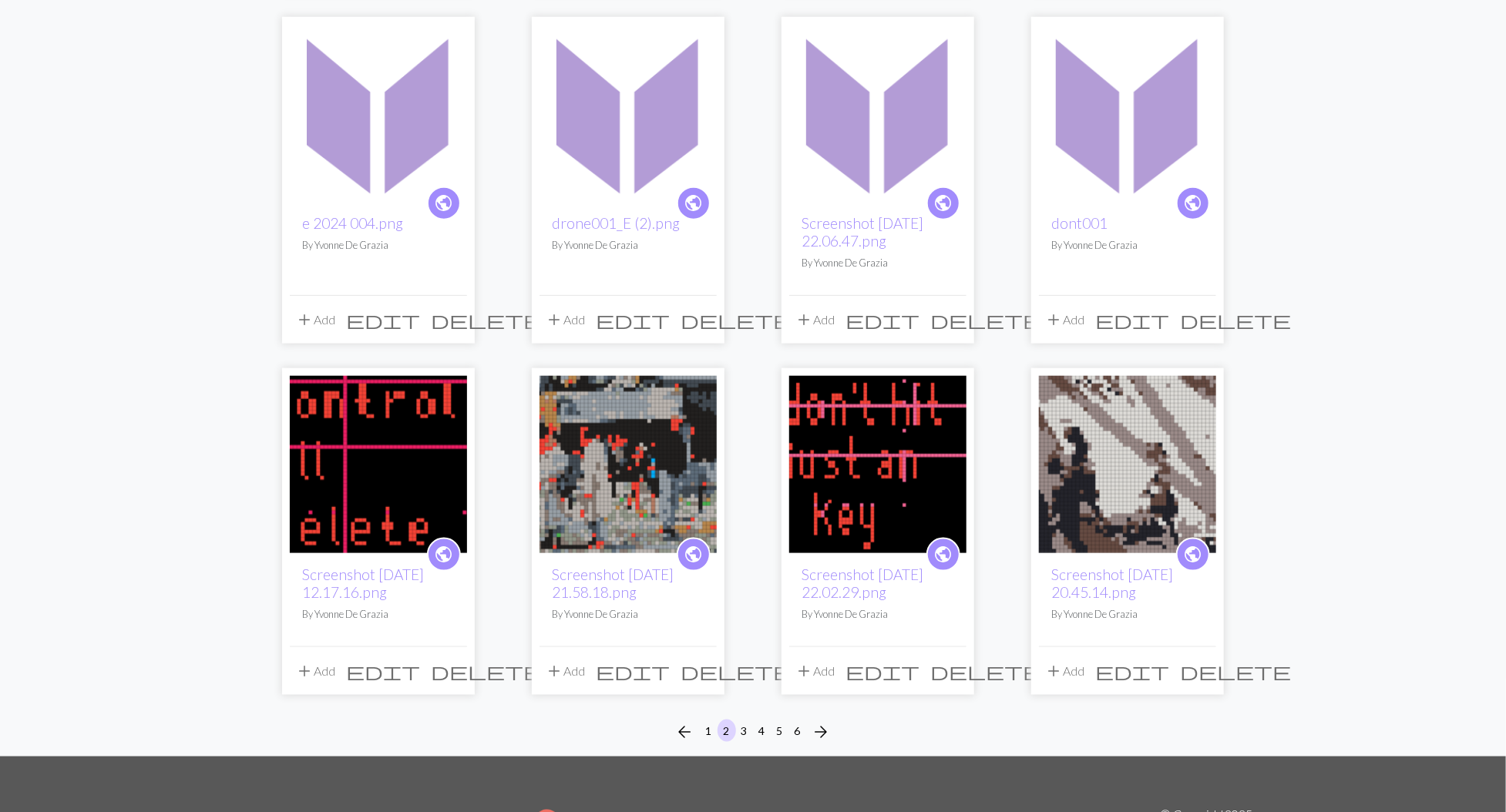
scroll to position [970, 0]
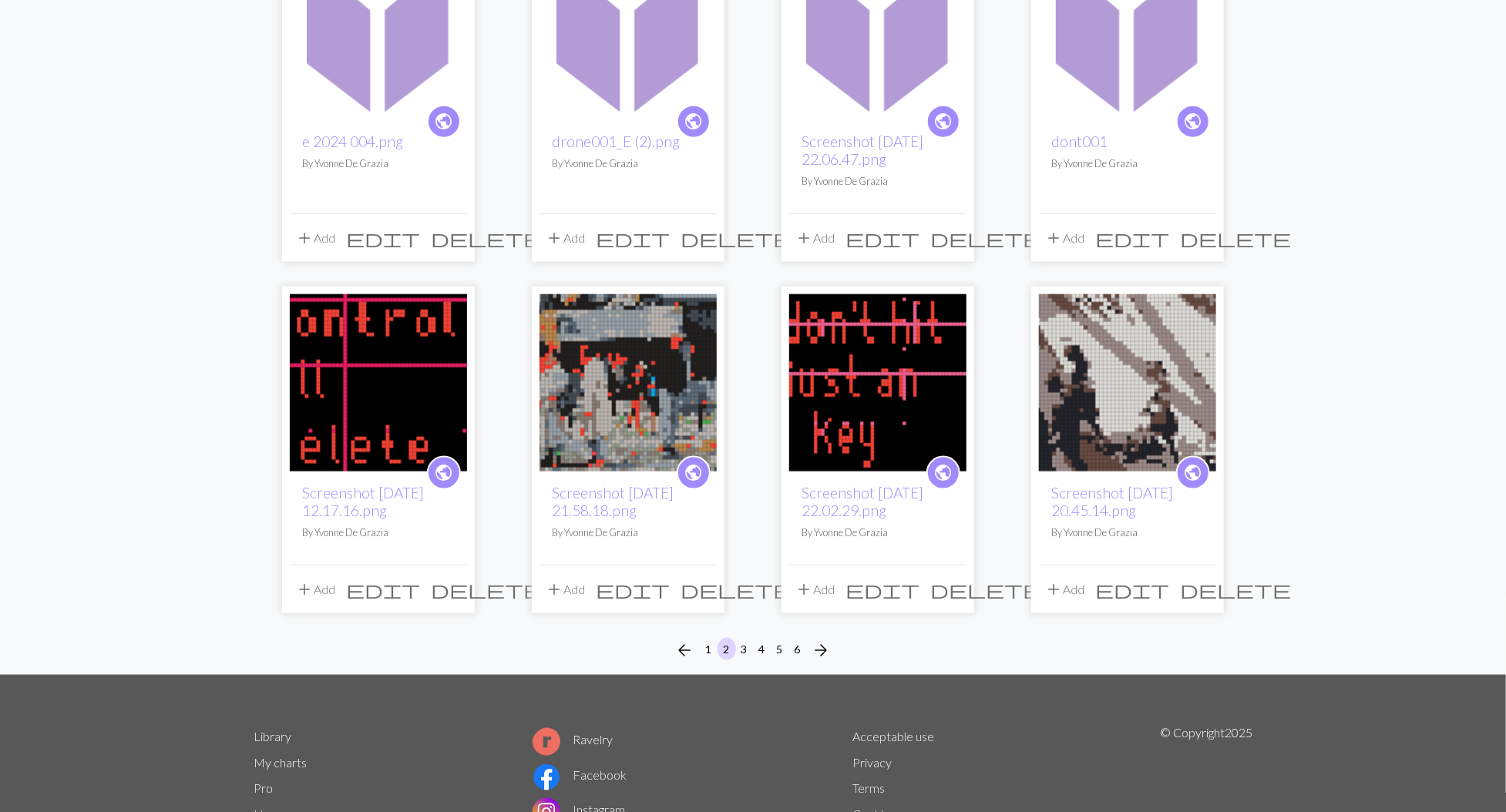
click at [1125, 100] on img at bounding box center [1128, 31] width 177 height 177
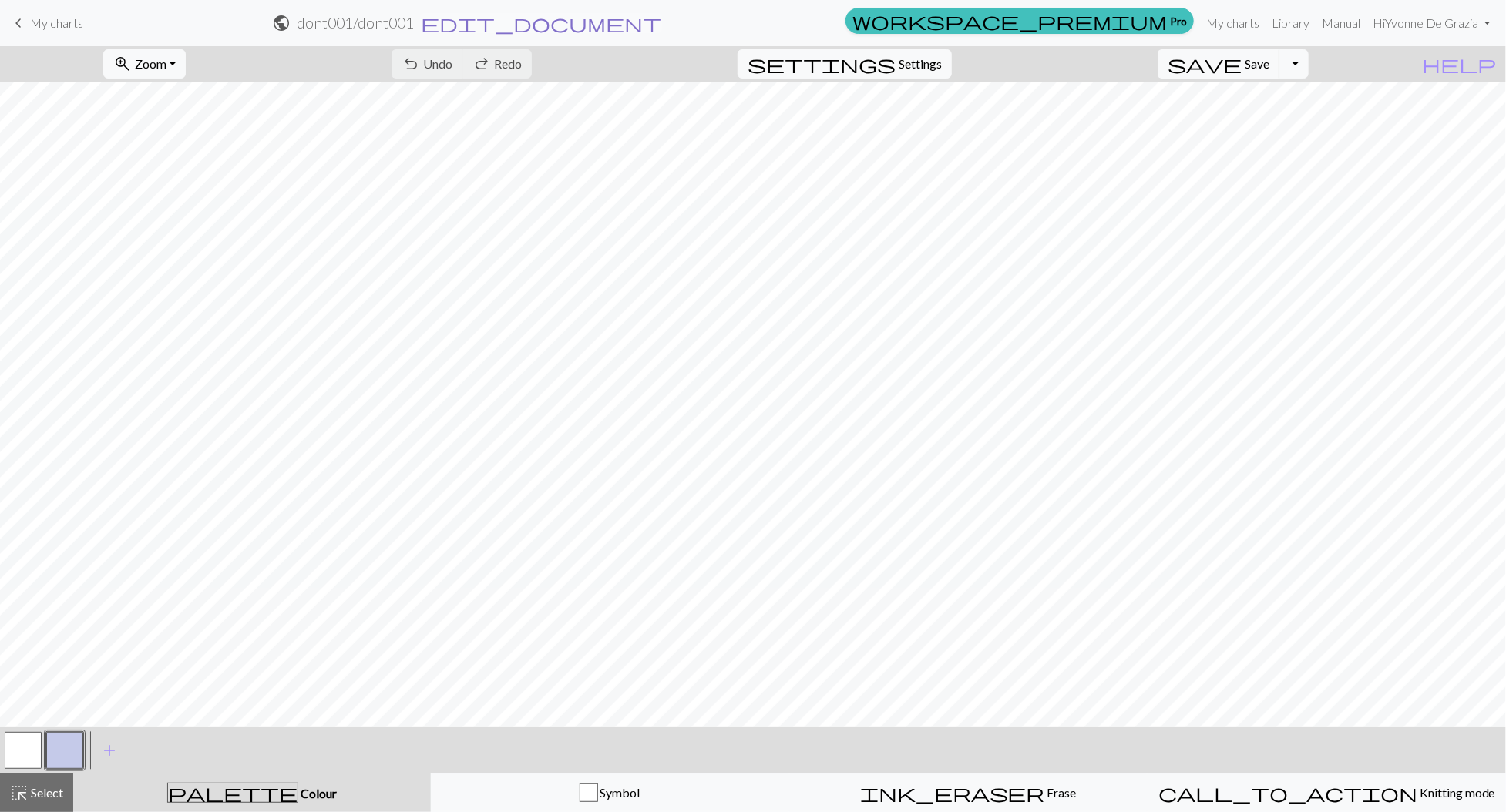
click at [661, 26] on span "edit_document" at bounding box center [541, 24] width 241 height 22
select select "68b334e83eea154e623b1839"
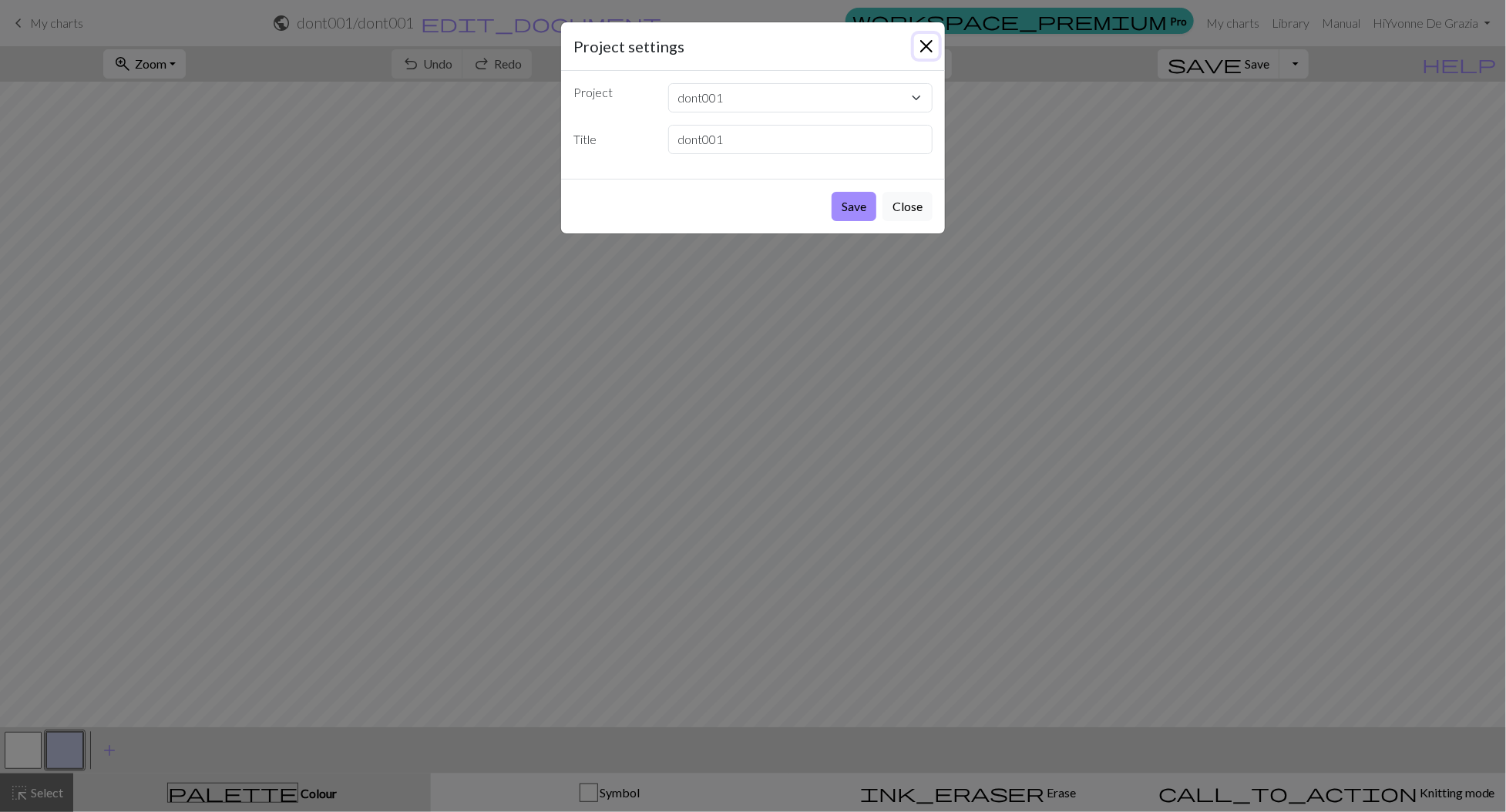
click at [927, 46] on button "Close" at bounding box center [926, 46] width 24 height 24
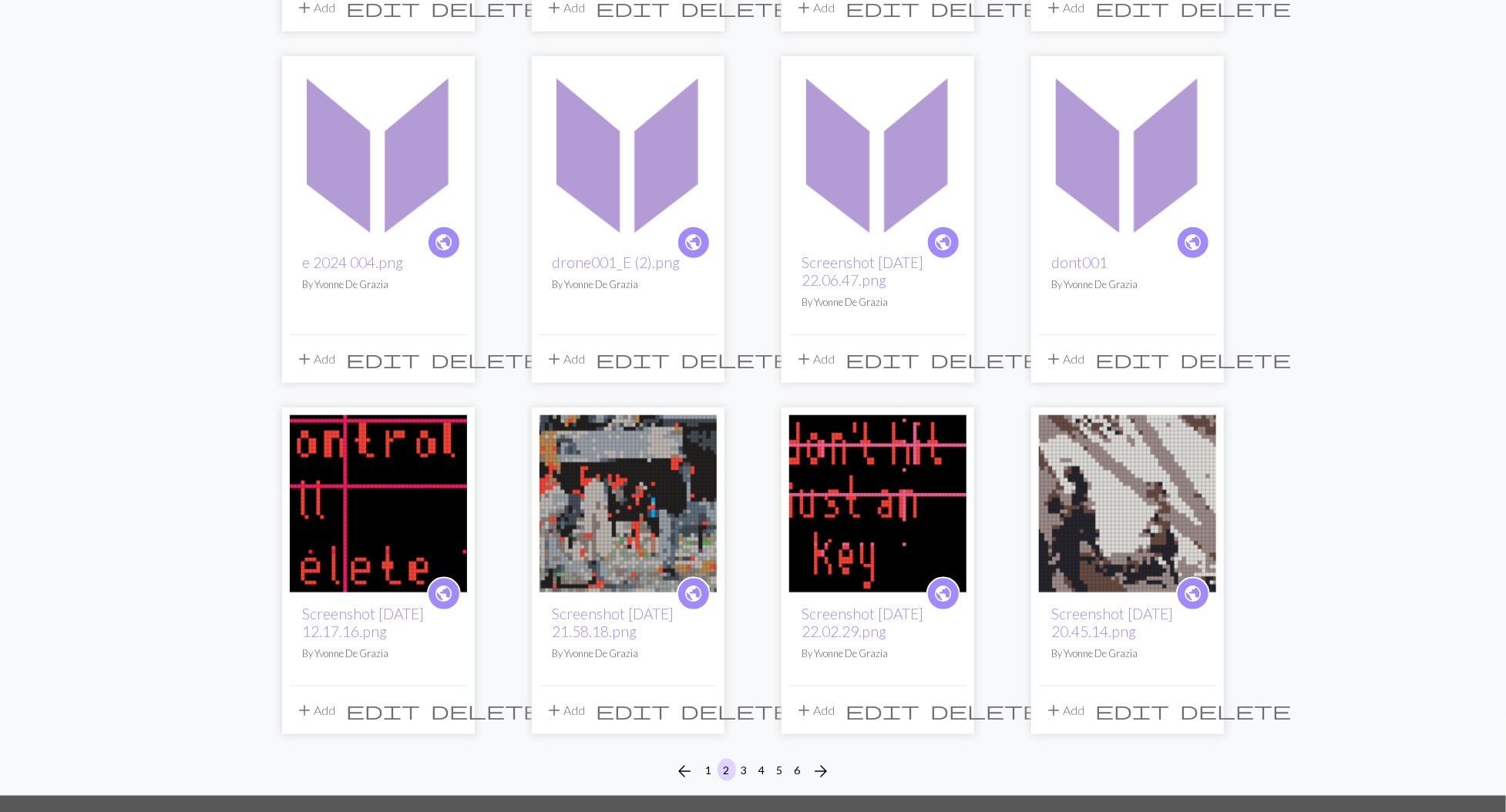
scroll to position [846, 0]
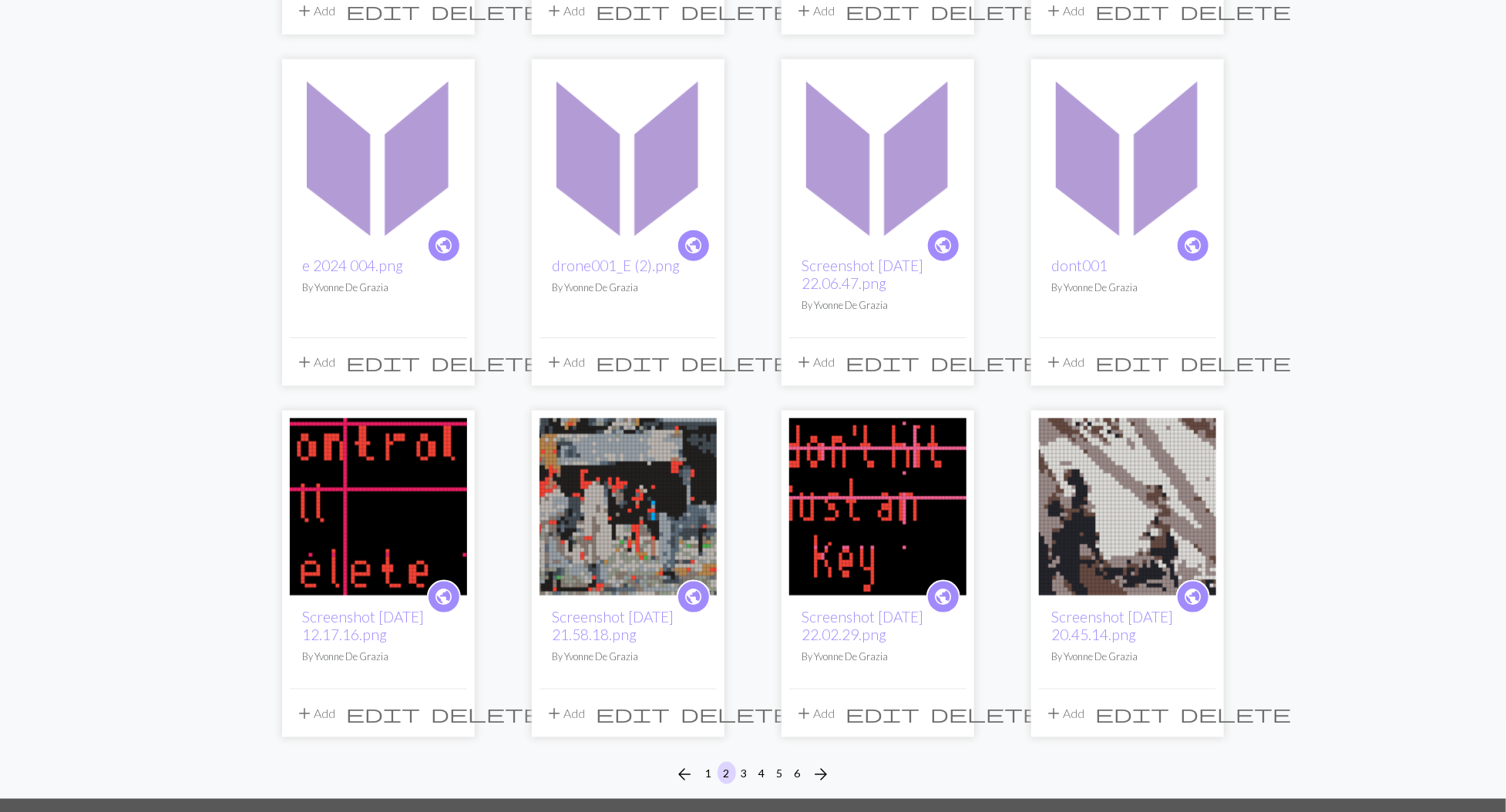
click at [1201, 366] on span "delete" at bounding box center [1235, 362] width 111 height 22
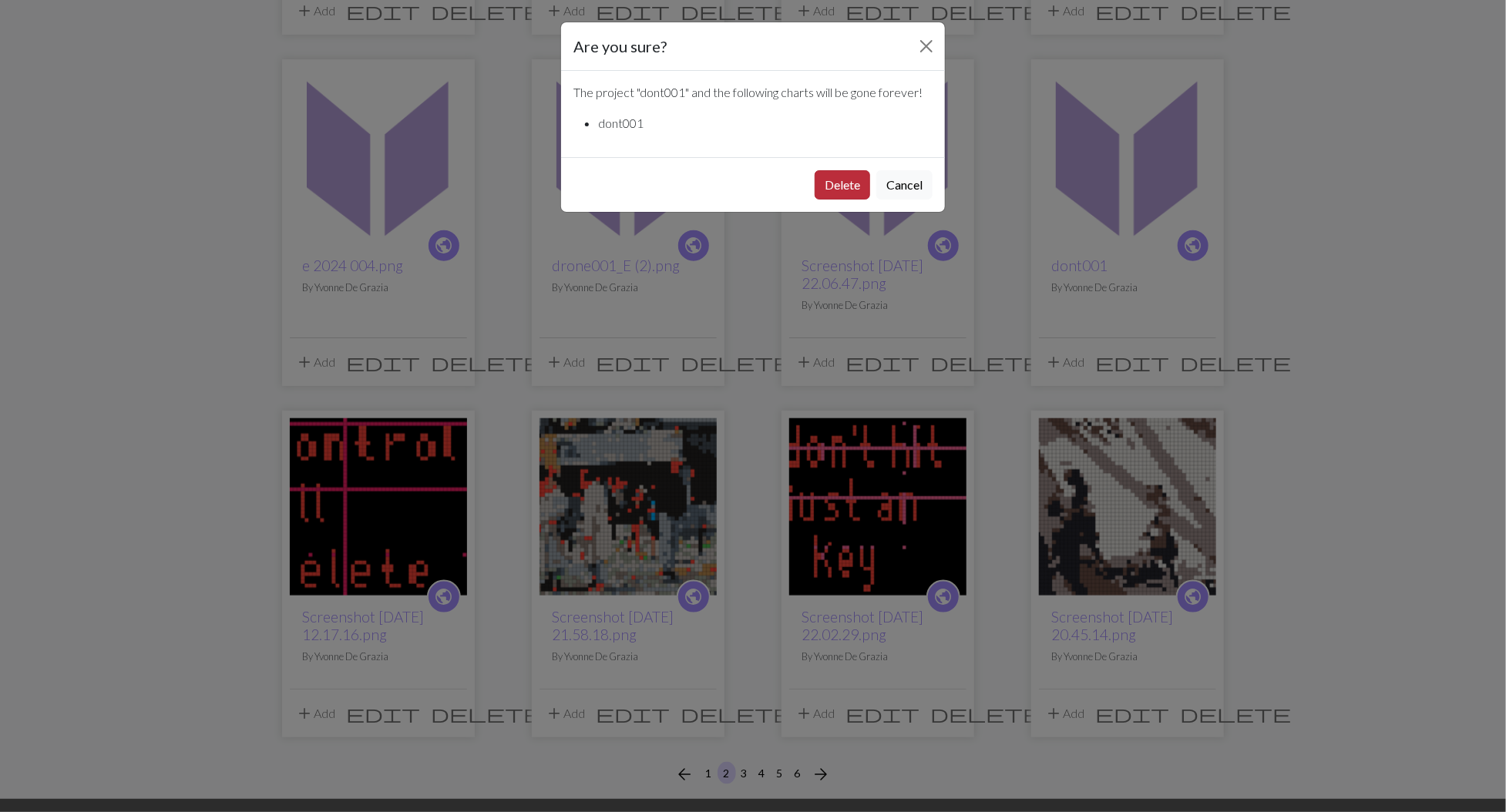
click at [854, 177] on button "Delete" at bounding box center [842, 185] width 56 height 30
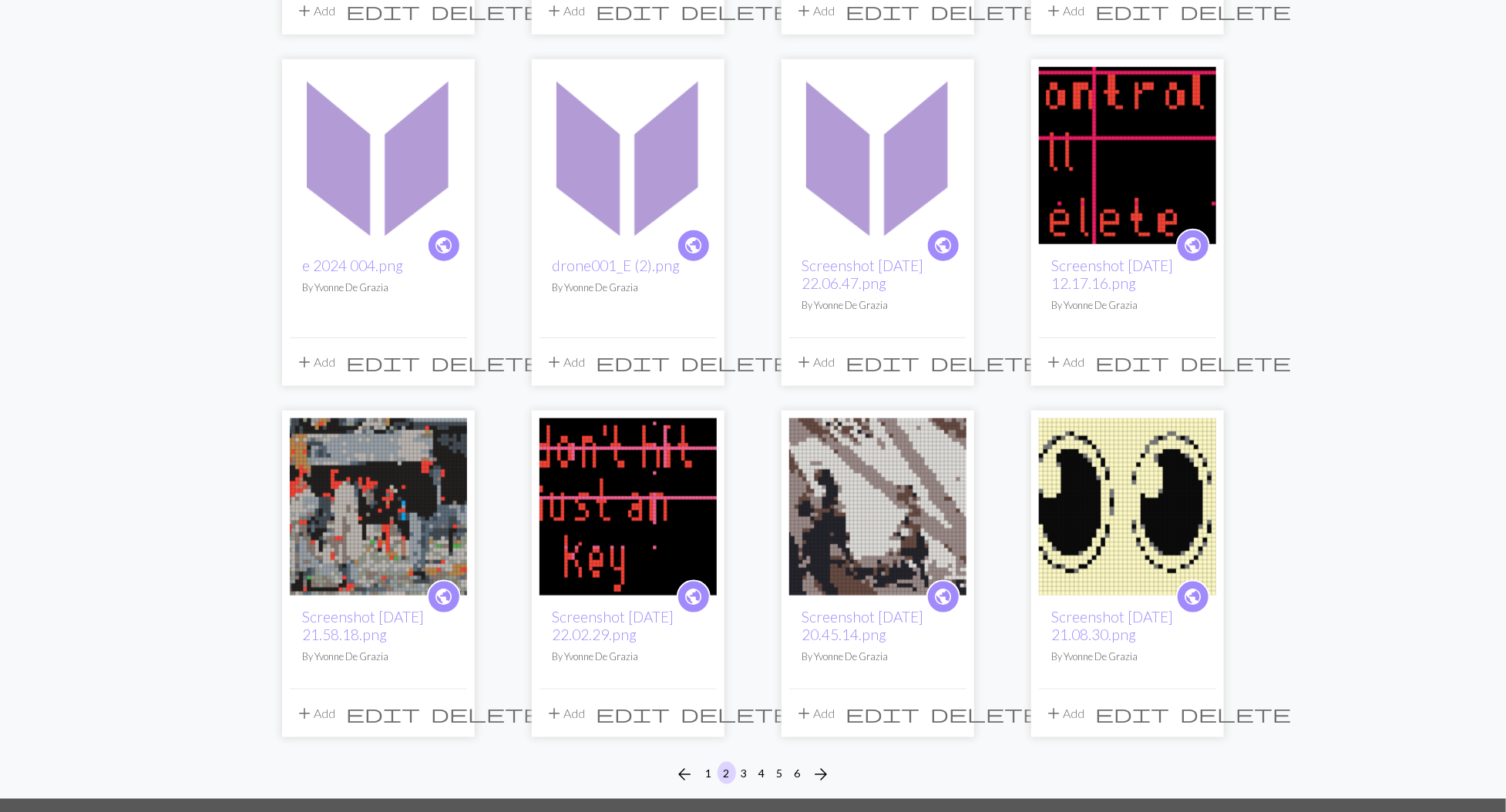
scroll to position [880, 0]
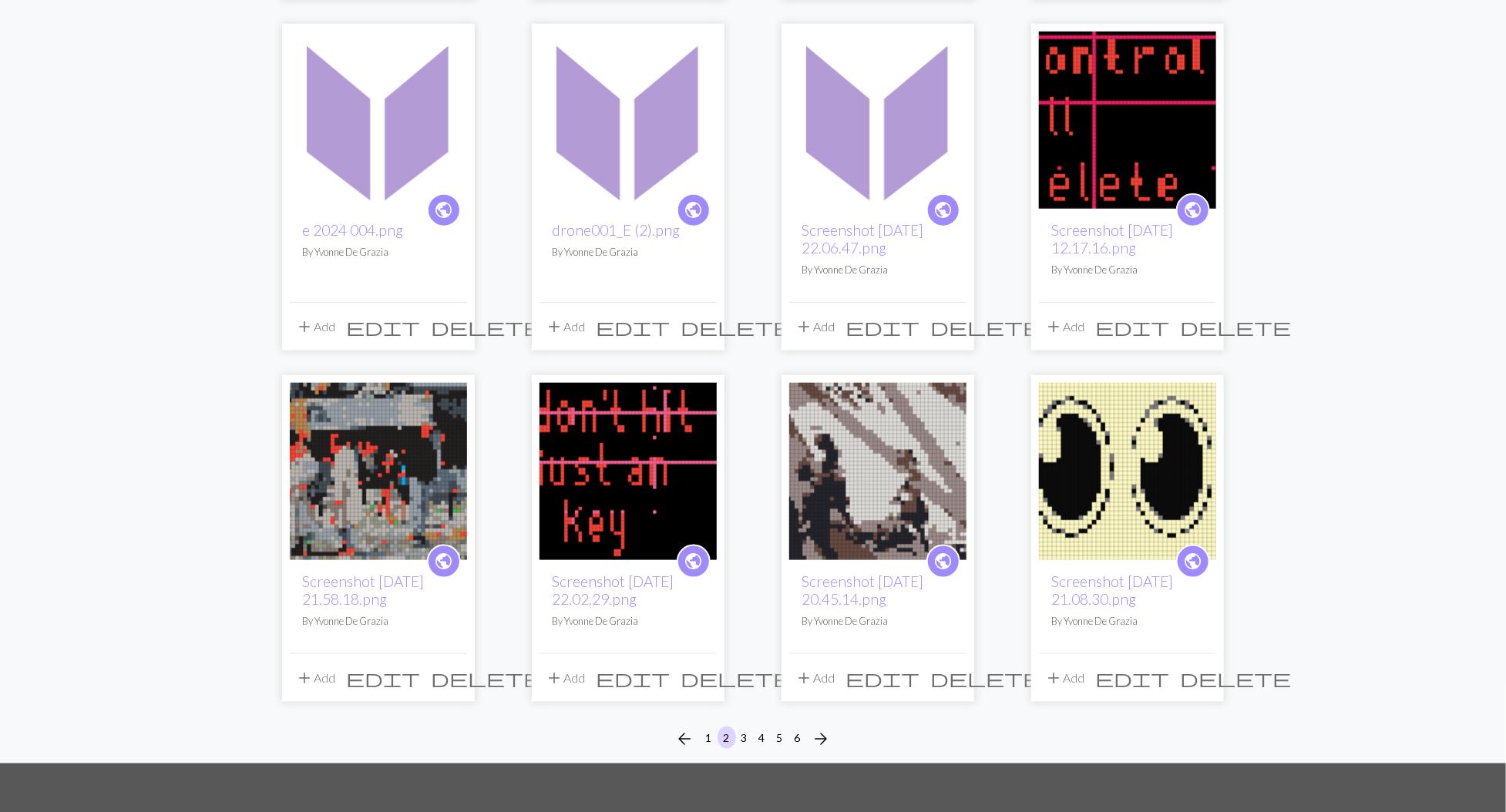
click at [878, 199] on img at bounding box center [878, 120] width 177 height 177
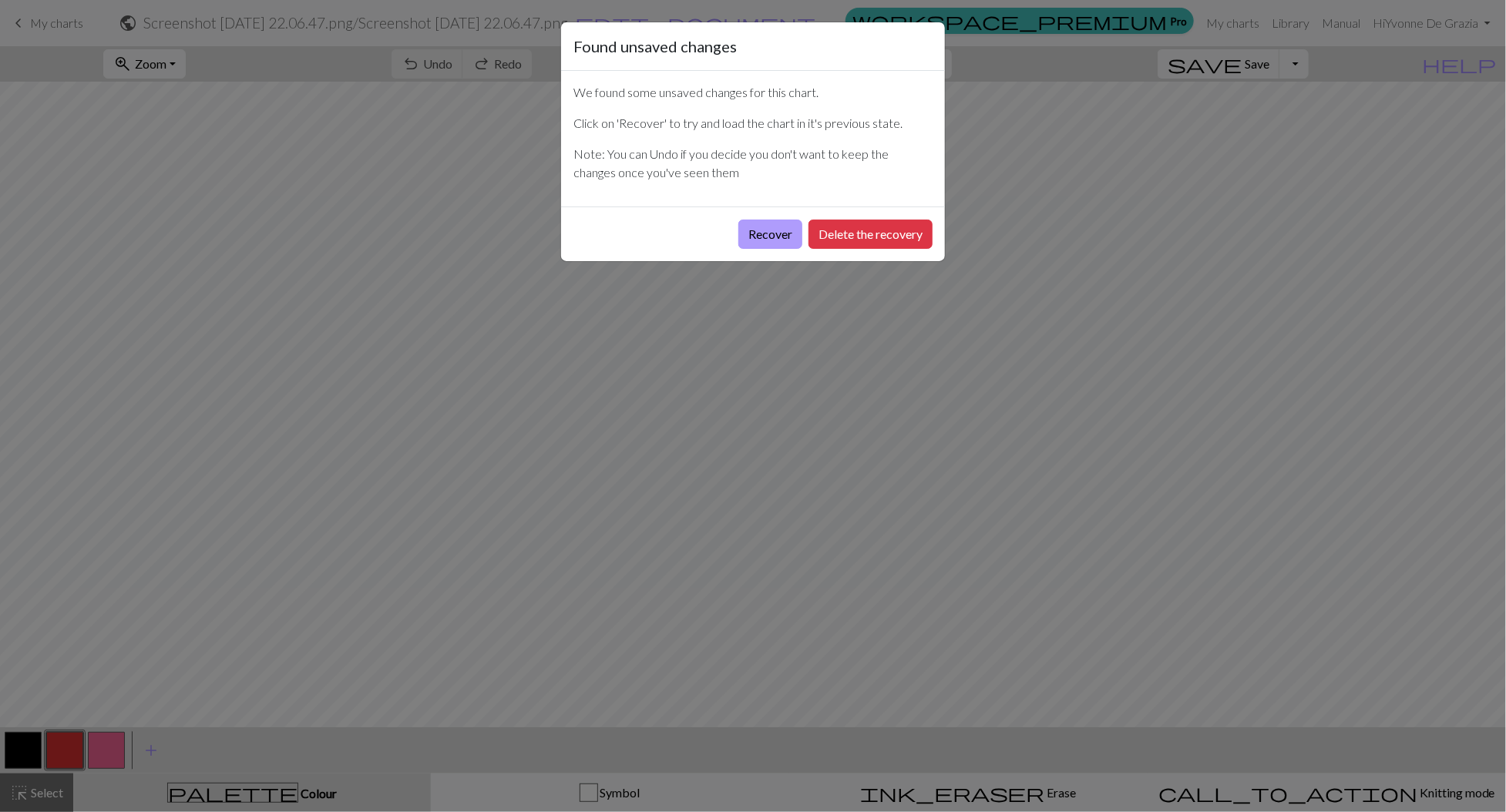
click at [767, 233] on button "Recover" at bounding box center [771, 234] width 64 height 30
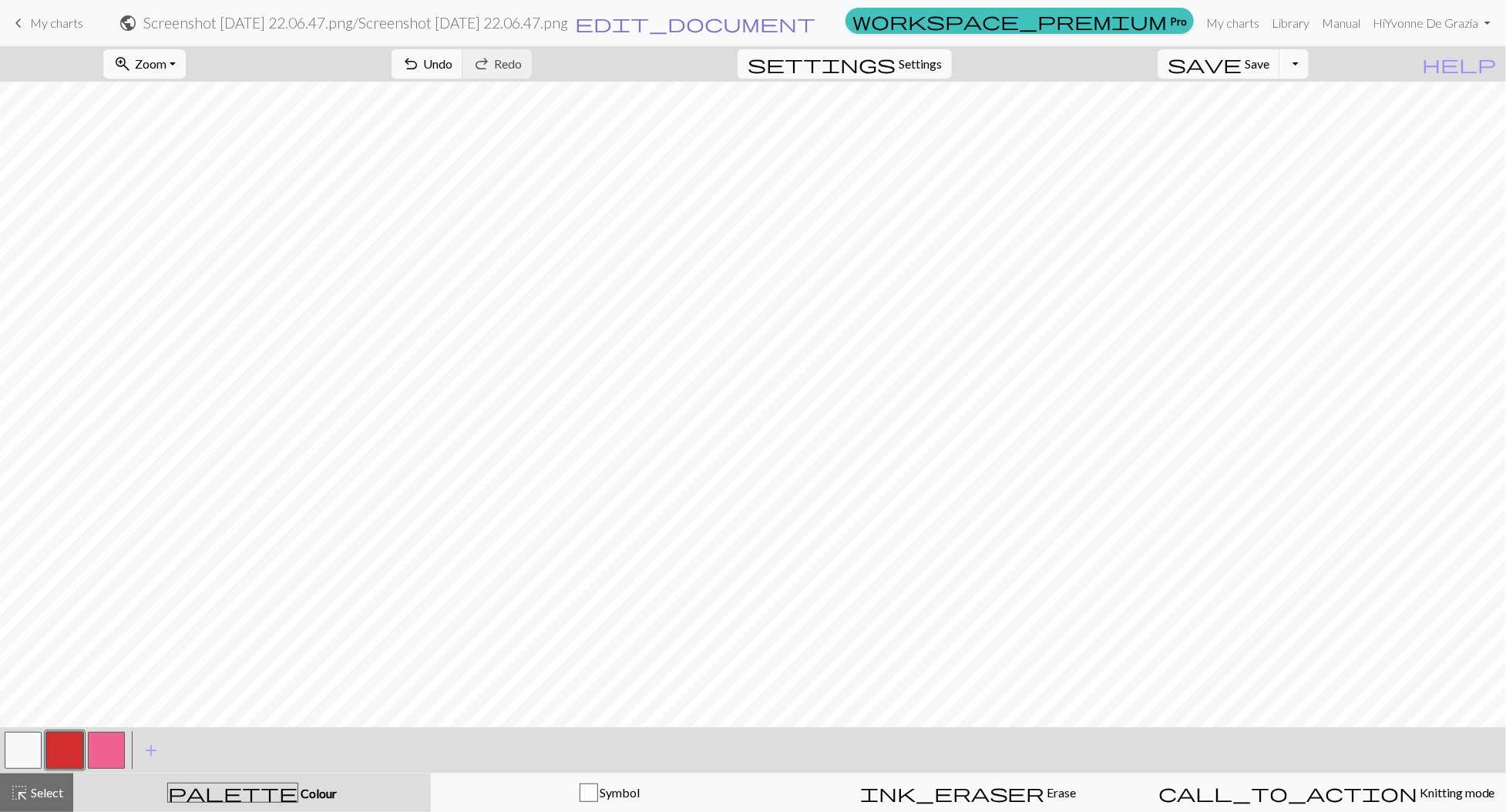
click at [815, 25] on span "edit_document" at bounding box center [695, 24] width 241 height 22
select select "68b335f03eea154e623b1a7d"
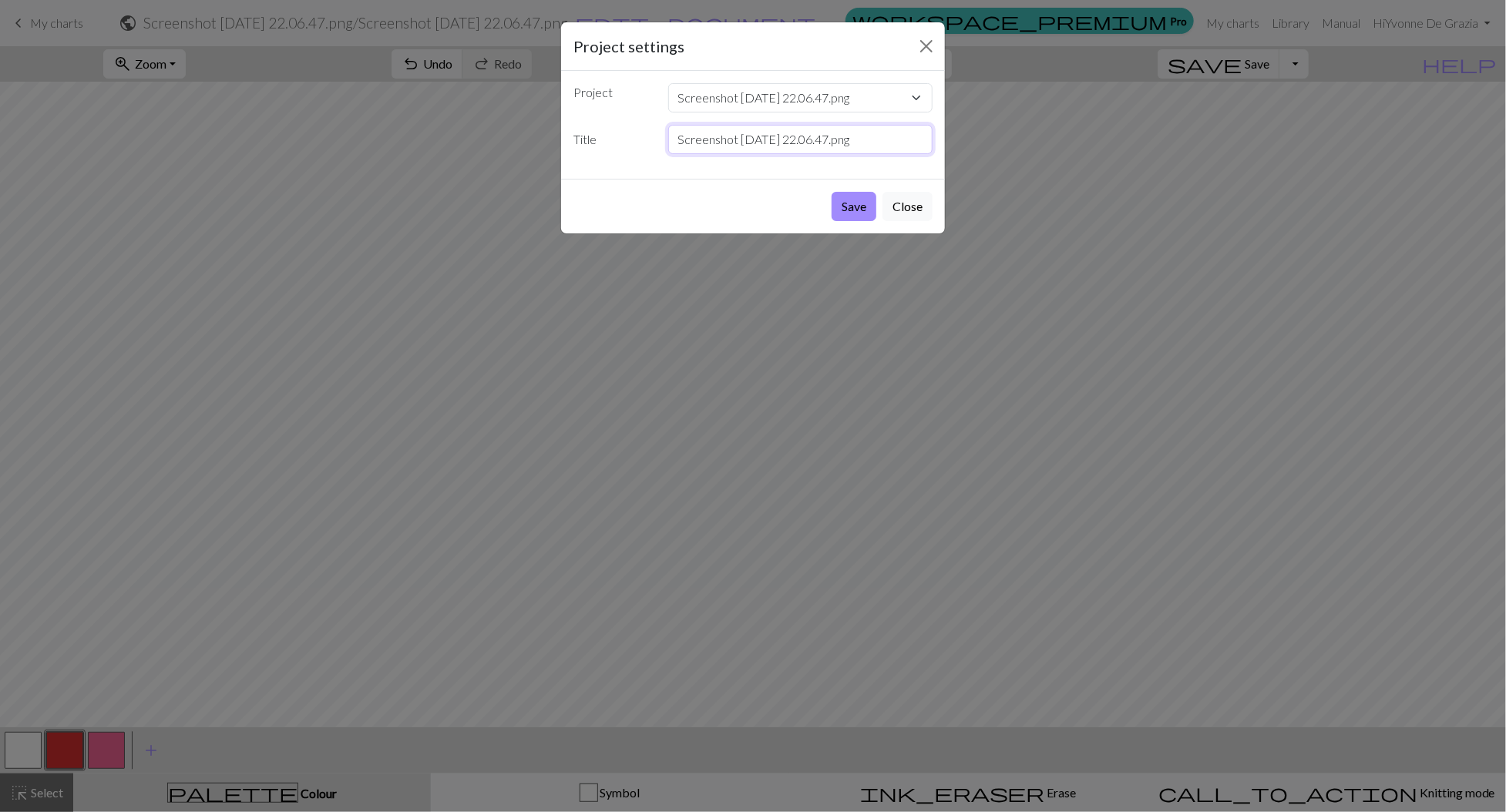
click at [724, 134] on input "Screenshot [DATE] 22.06.47.png" at bounding box center [801, 139] width 265 height 30
click at [861, 135] on input "Screenshot [DATE] 22.06.47.png" at bounding box center [801, 139] width 265 height 30
type input "DONT.png"
click at [864, 212] on button "Save" at bounding box center [853, 206] width 45 height 30
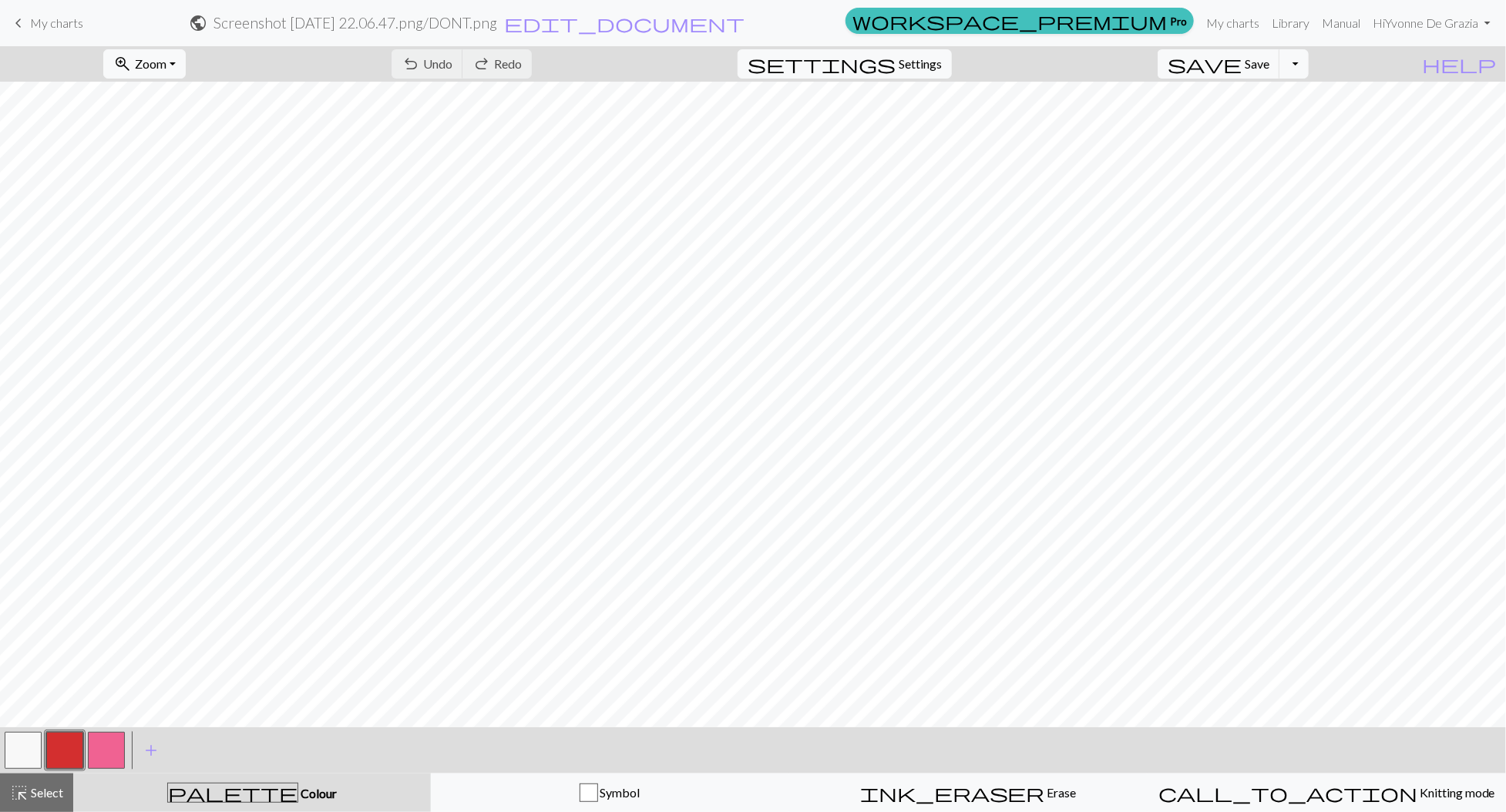
click at [34, 755] on button "button" at bounding box center [23, 750] width 37 height 37
click at [30, 755] on button "button" at bounding box center [23, 750] width 37 height 37
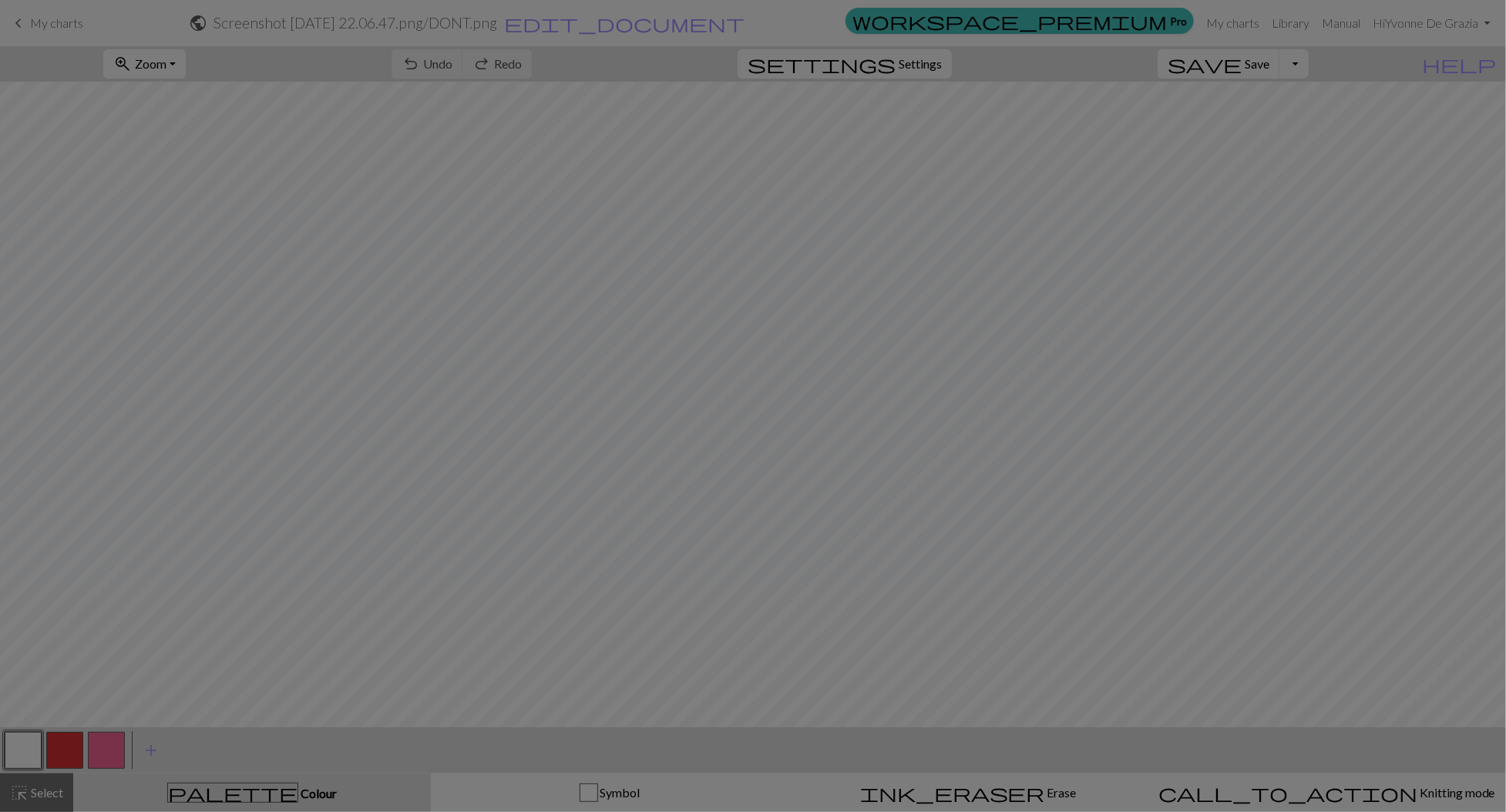
click at [30, 755] on div "Edit colour Name MC Use advanced picker workspace_premium Become a Pro user to …" at bounding box center [753, 406] width 1506 height 812
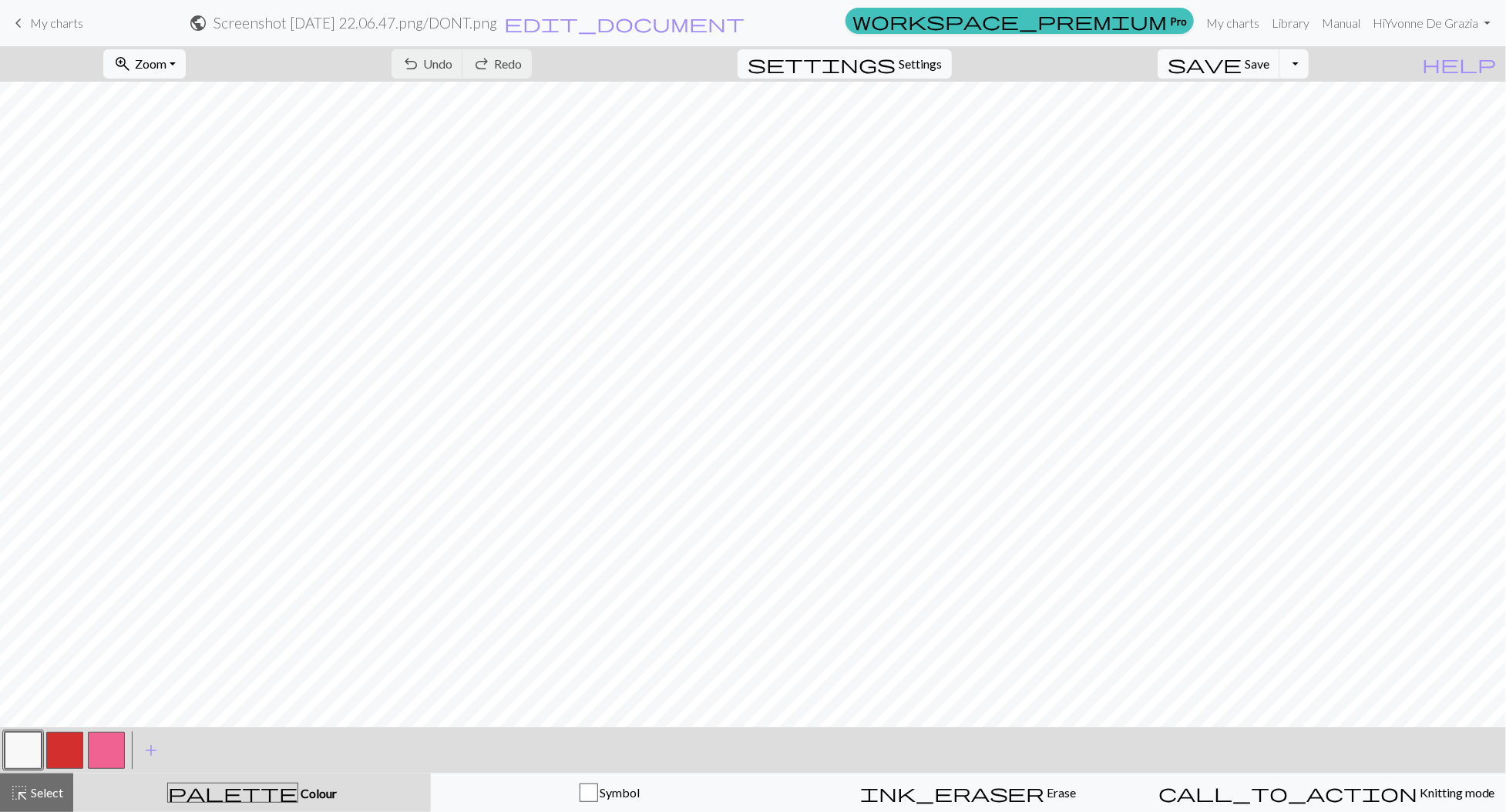
click at [25, 753] on button "button" at bounding box center [23, 750] width 37 height 37
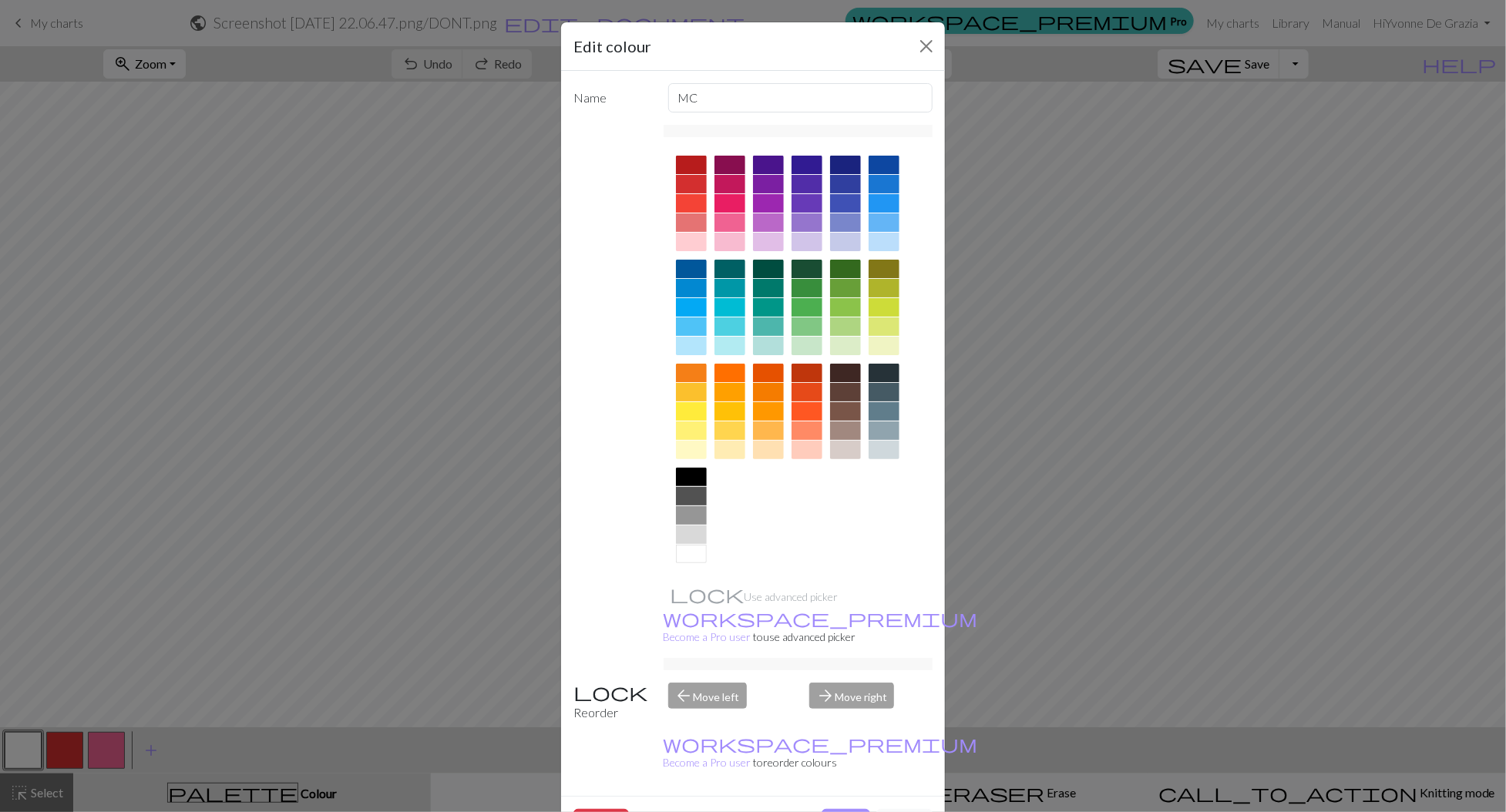
click at [688, 481] on div at bounding box center [691, 477] width 31 height 19
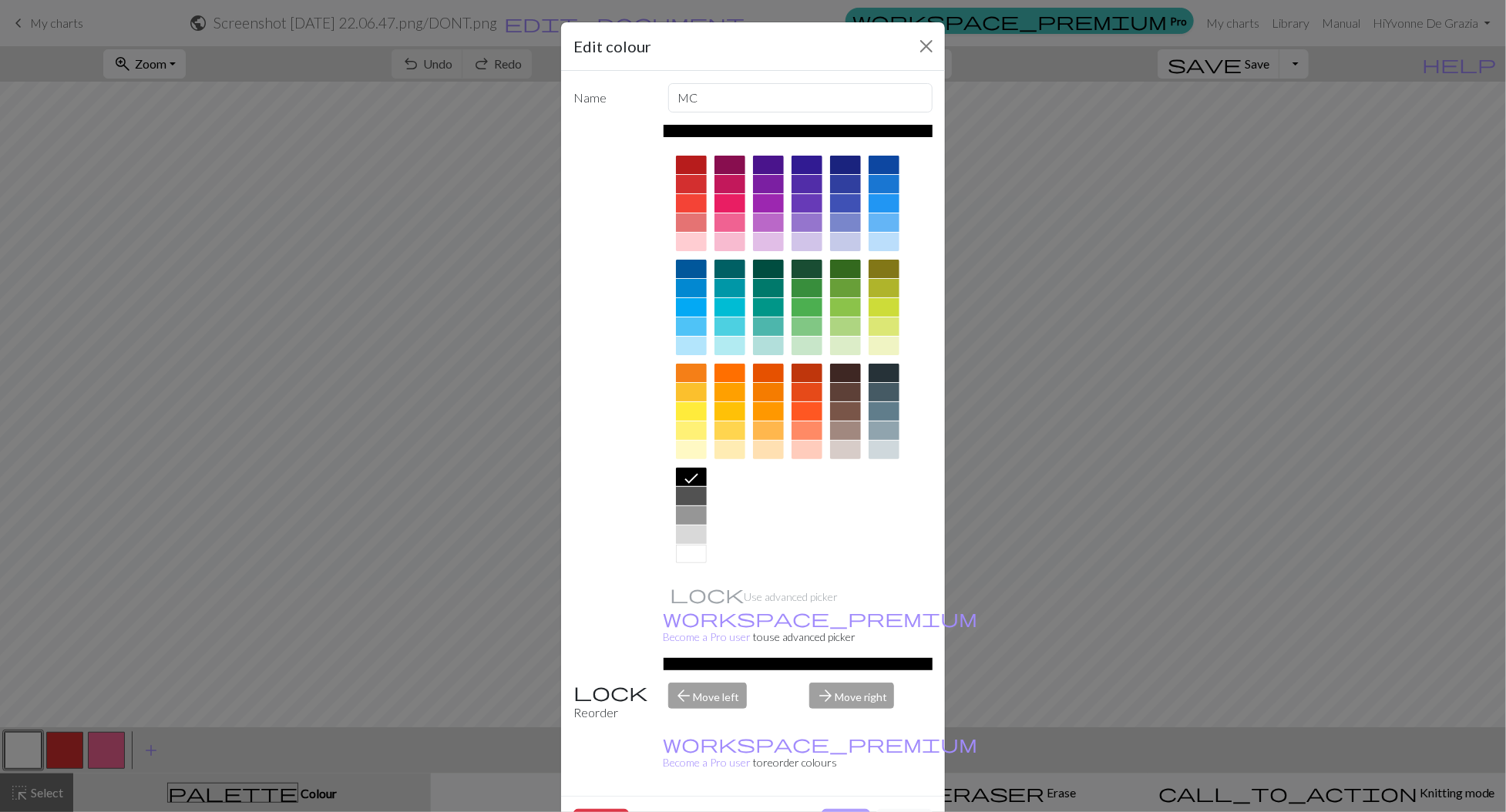
click at [846, 809] on button "Done" at bounding box center [846, 824] width 49 height 30
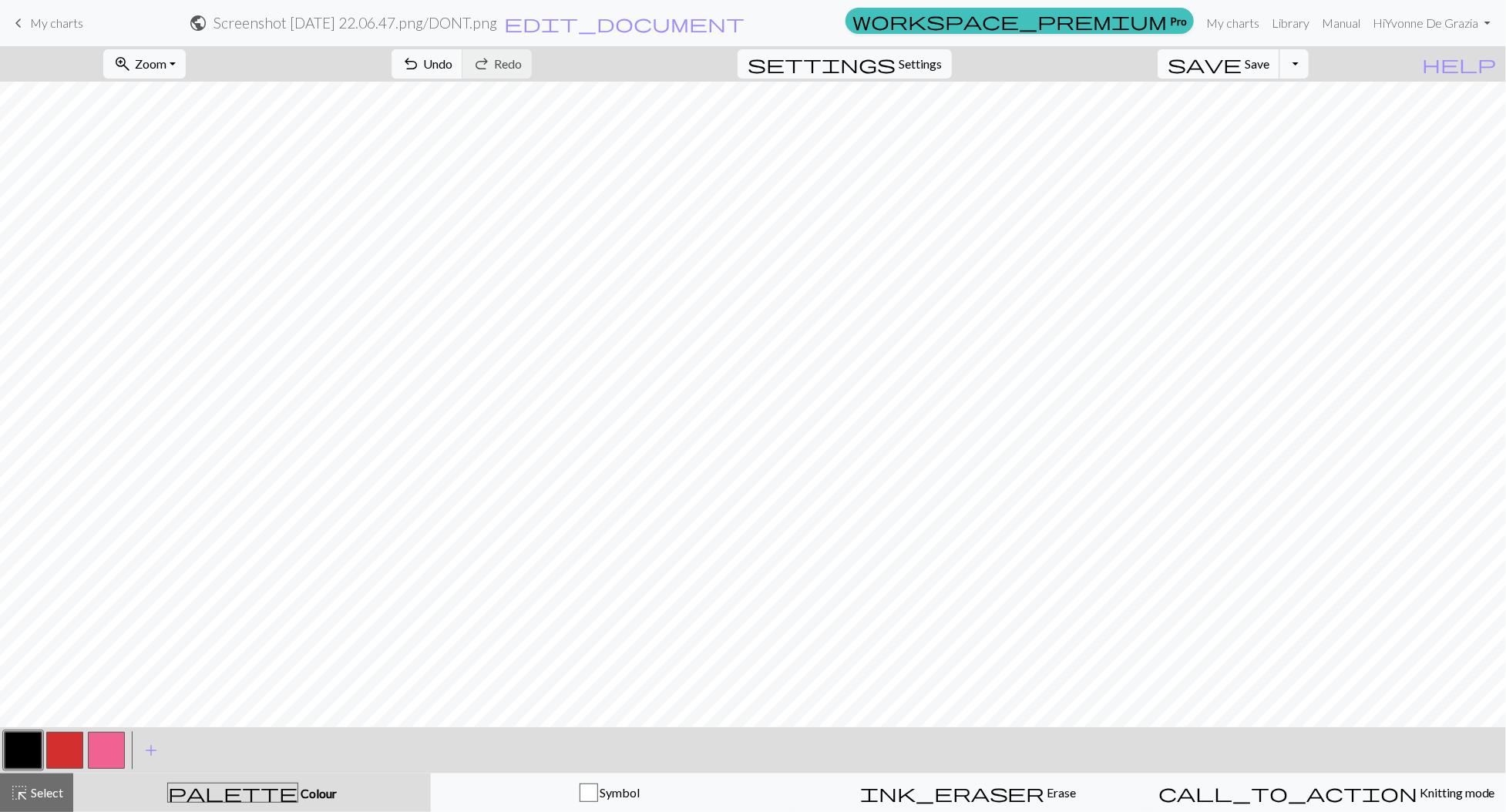
click at [1242, 61] on span "save" at bounding box center [1205, 64] width 74 height 22
click at [1308, 62] on button "Toggle Dropdown" at bounding box center [1294, 63] width 30 height 30
click at [1264, 125] on button "save_alt Download" at bounding box center [1180, 122] width 254 height 24
click at [1308, 70] on button "Toggle Dropdown" at bounding box center [1294, 63] width 30 height 30
click at [1277, 116] on button "save_alt Download" at bounding box center [1180, 122] width 254 height 24
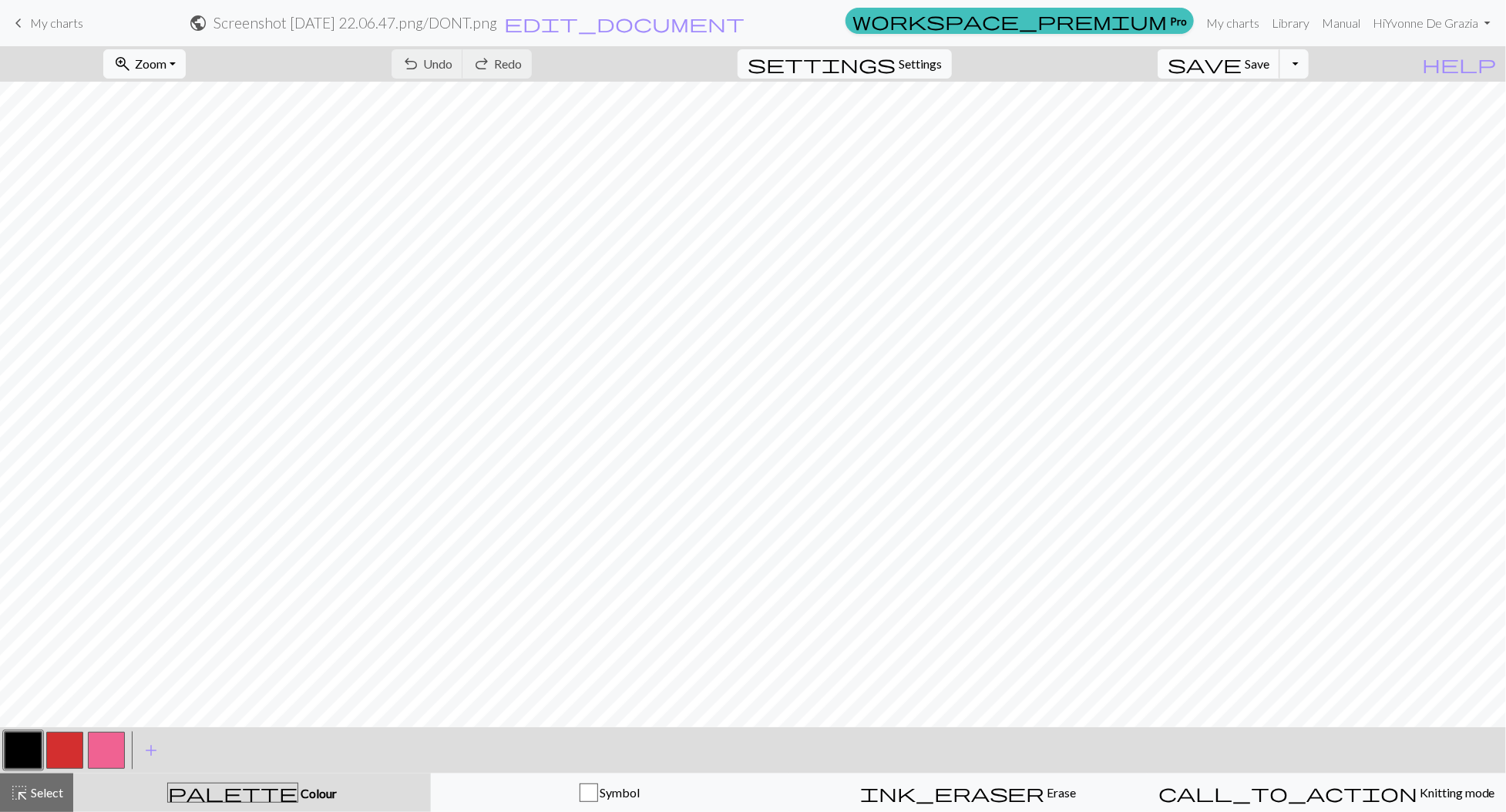
click at [1268, 59] on button "save Save Save" at bounding box center [1218, 63] width 122 height 30
click at [1270, 57] on span "Save" at bounding box center [1257, 63] width 24 height 14
click at [1308, 67] on button "Toggle Dropdown" at bounding box center [1294, 63] width 30 height 30
click at [1270, 127] on button "save_alt Download" at bounding box center [1180, 122] width 254 height 24
